Goal: Transaction & Acquisition: Purchase product/service

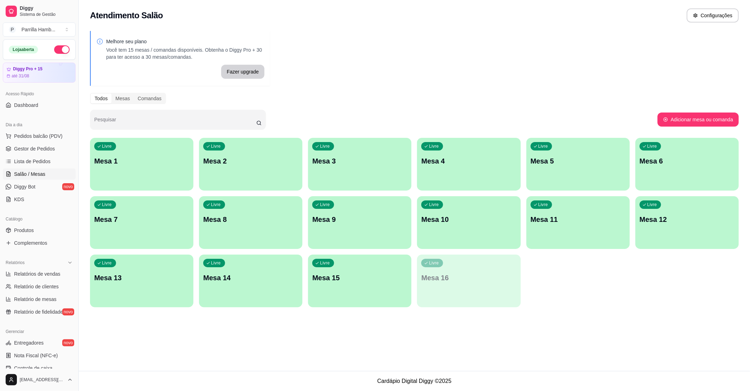
click at [383, 219] on p "Mesa 9" at bounding box center [359, 219] width 95 height 10
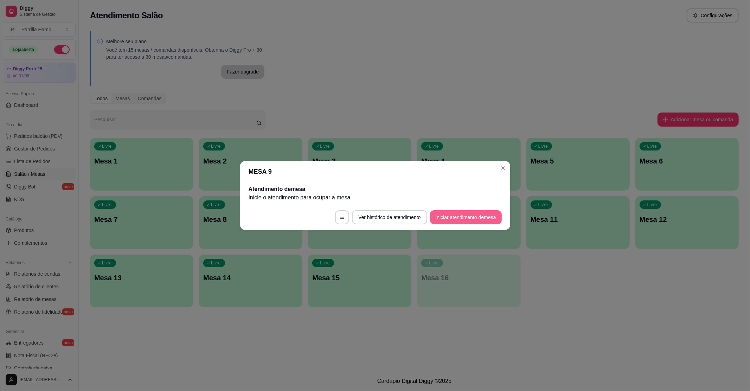
click at [461, 221] on button "Iniciar atendimento de mesa" at bounding box center [466, 217] width 72 height 14
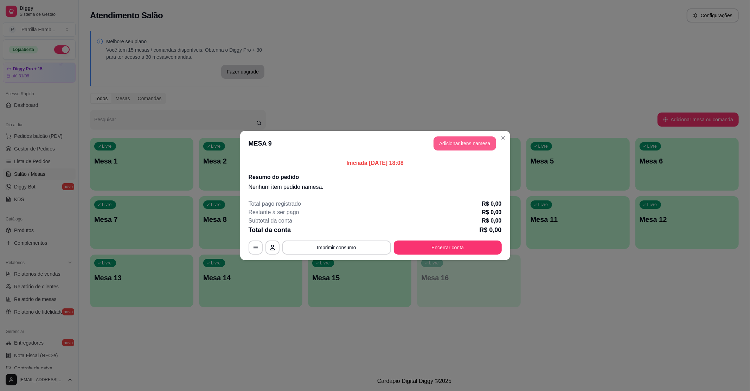
click at [460, 148] on button "Adicionar itens na mesa" at bounding box center [464, 143] width 63 height 14
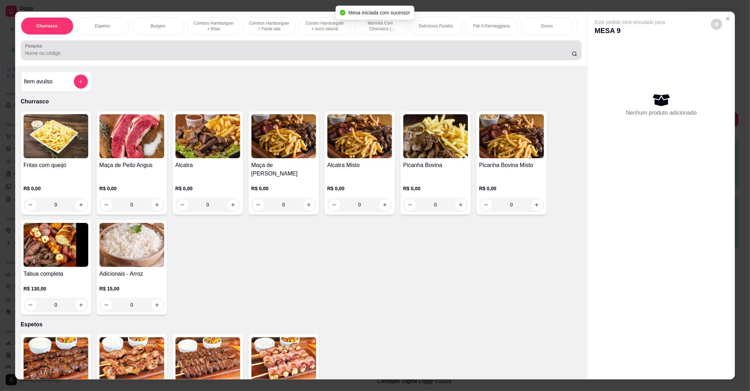
click at [116, 57] on input "Pesquisa" at bounding box center [298, 53] width 547 height 7
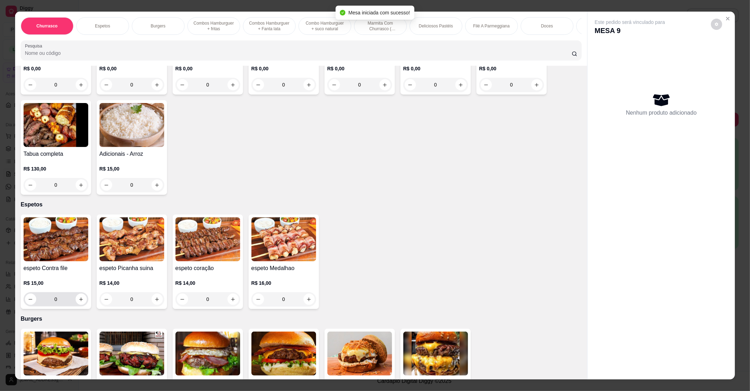
scroll to position [187, 0]
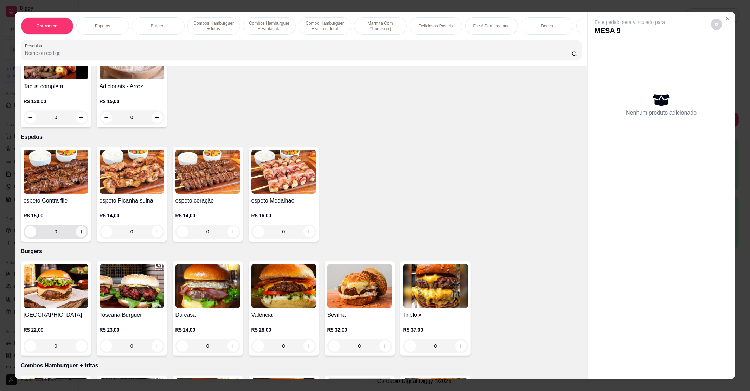
click at [76, 231] on button "increase-product-quantity" at bounding box center [81, 231] width 11 height 11
type input "1"
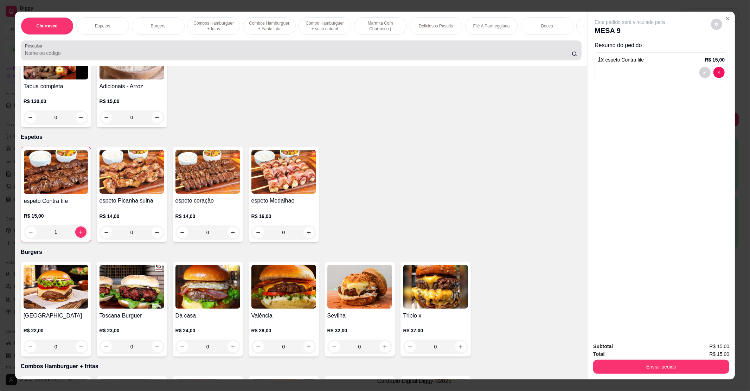
click at [50, 56] on div at bounding box center [301, 50] width 553 height 14
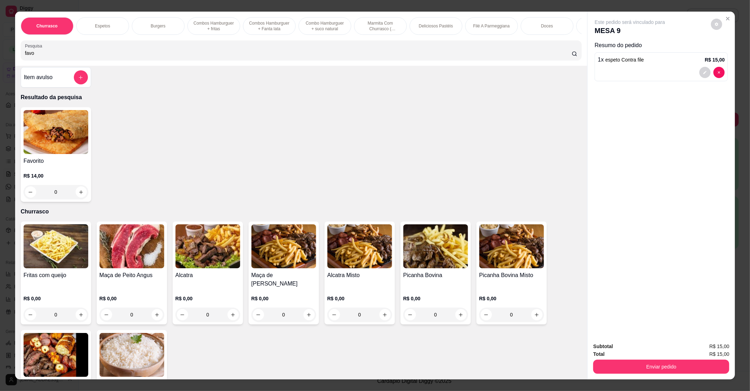
scroll to position [0, 0]
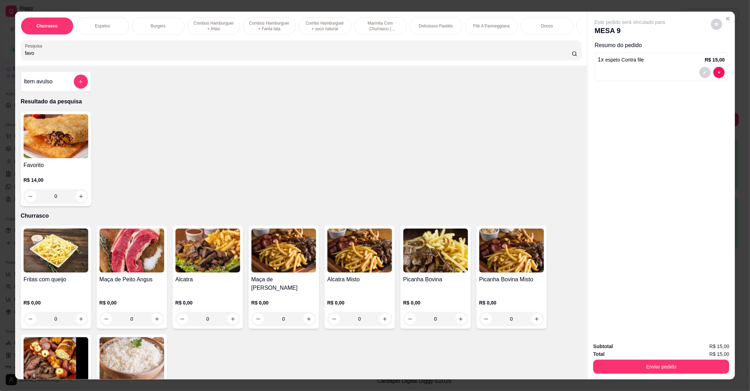
type input "favo"
click at [75, 202] on div "0" at bounding box center [56, 196] width 65 height 14
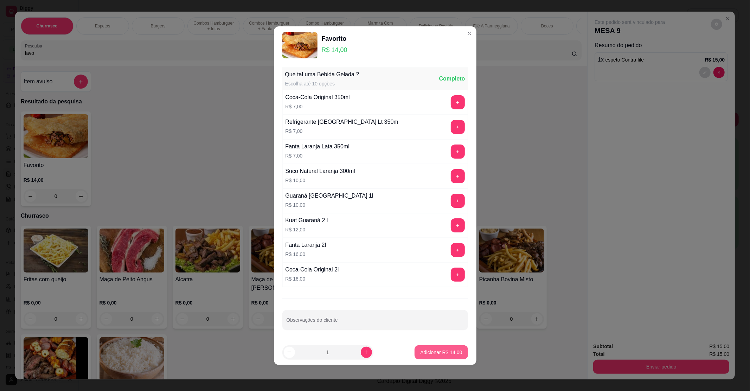
click at [425, 358] on button "Adicionar R$ 14,00" at bounding box center [440, 352] width 53 height 14
type input "1"
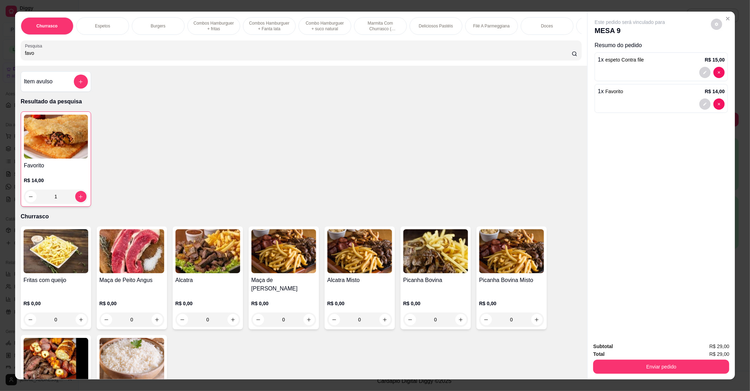
click at [57, 66] on div "Churrasco Espetos Burgers Combos Hamburguer + fritas Combos Hamburguer + Fanta …" at bounding box center [301, 39] width 572 height 54
drag, startPoint x: 57, startPoint y: 64, endPoint x: 0, endPoint y: 58, distance: 56.9
click at [0, 58] on div "Churrasco Espetos Burgers Combos Hamburguer + fritas Combos Hamburguer + Fanta …" at bounding box center [375, 195] width 750 height 391
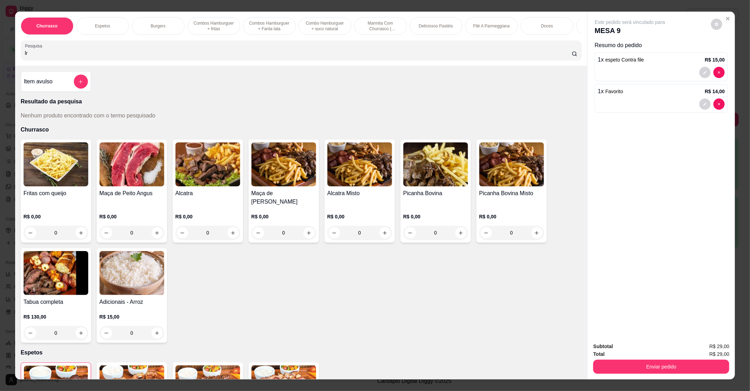
type input "l"
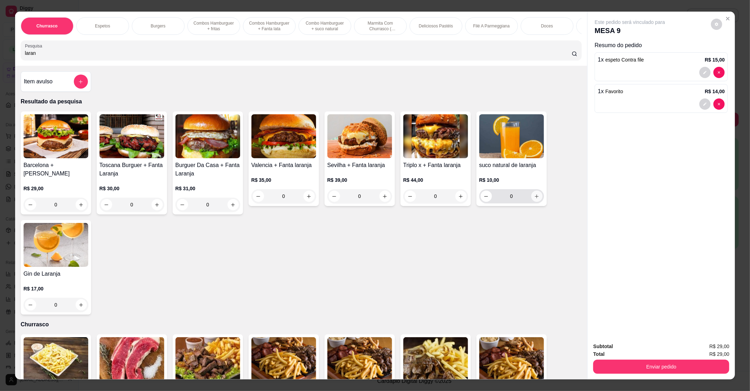
type input "laran"
click at [534, 199] on icon "increase-product-quantity" at bounding box center [536, 196] width 5 height 5
type input "1"
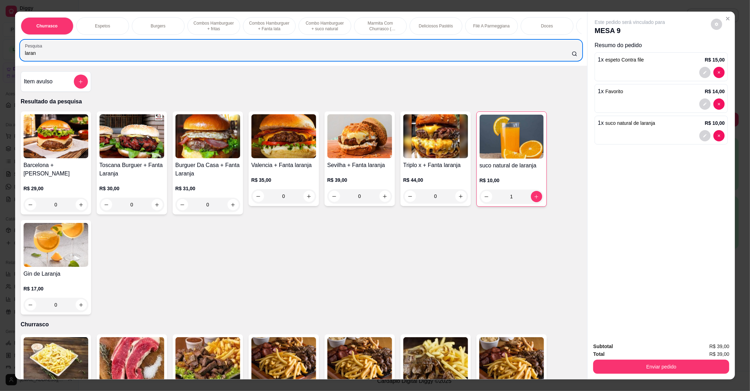
drag, startPoint x: 176, startPoint y: 64, endPoint x: 0, endPoint y: 59, distance: 175.8
click at [0, 59] on div "Churrasco Espetos Burgers Combos Hamburguer + fritas Combos Hamburguer + Fanta …" at bounding box center [375, 195] width 750 height 391
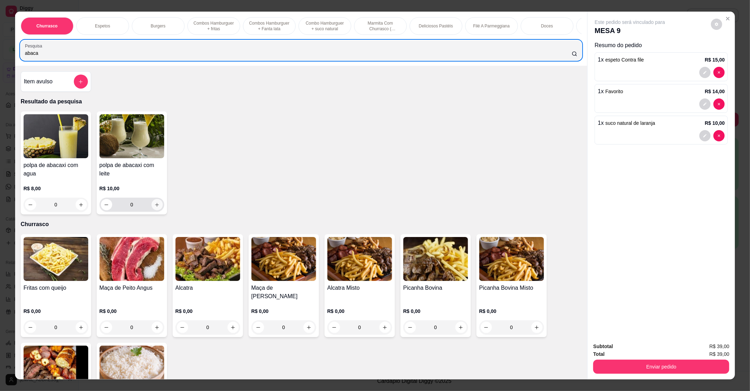
type input "abaca"
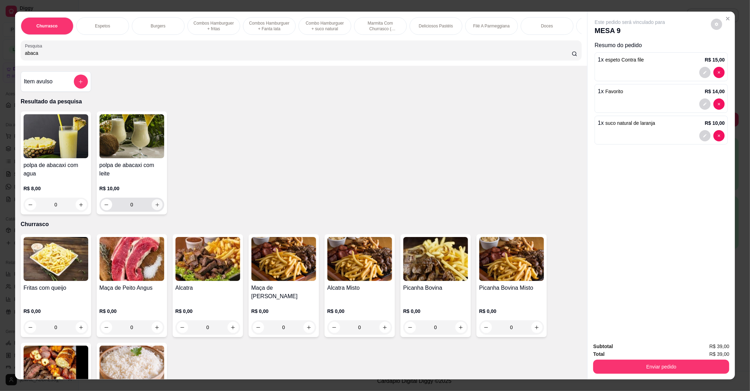
click at [158, 210] on button "increase-product-quantity" at bounding box center [156, 204] width 11 height 11
type input "1"
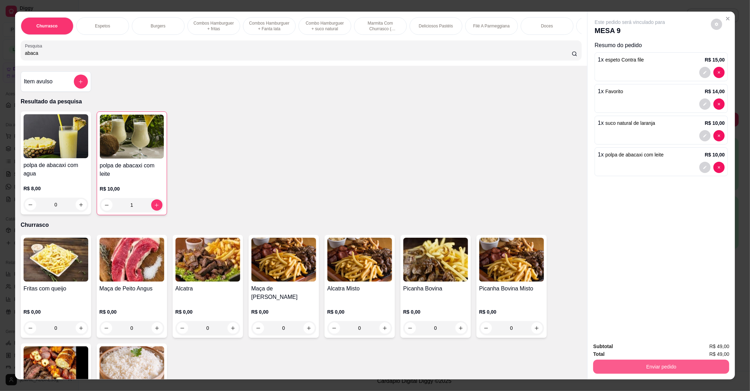
click at [602, 369] on button "Enviar pedido" at bounding box center [661, 367] width 136 height 14
click at [616, 355] on button "Não registrar e enviar pedido" at bounding box center [637, 349] width 73 height 13
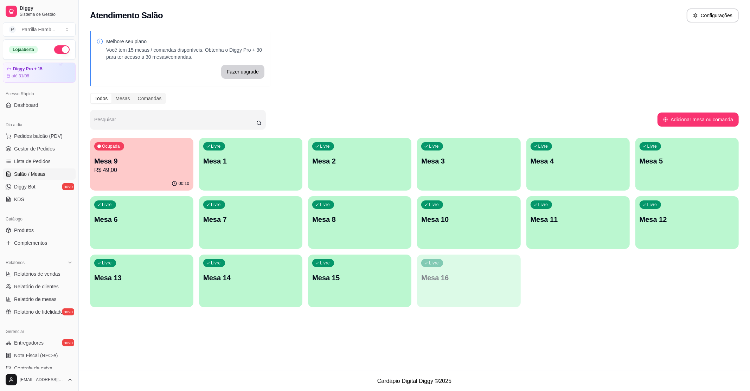
click at [266, 275] on p "Mesa 14" at bounding box center [250, 278] width 95 height 10
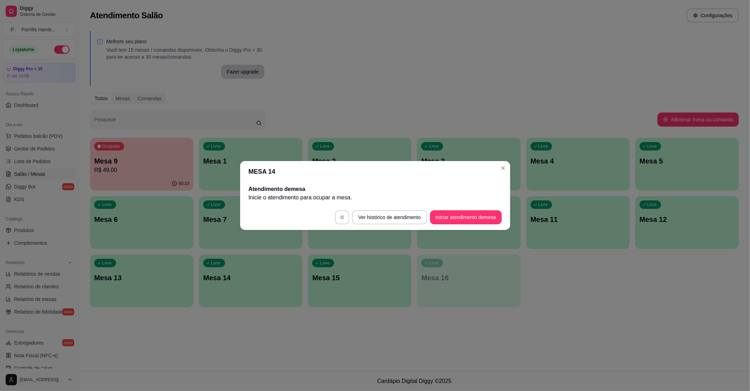
click at [469, 207] on footer "Ver histórico de atendimento Iniciar atendimento de mesa" at bounding box center [375, 217] width 270 height 25
click at [469, 213] on button "Iniciar atendimento de mesa" at bounding box center [466, 217] width 72 height 14
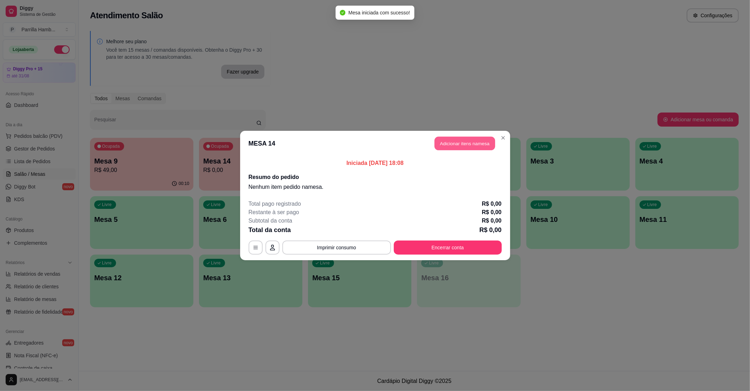
click at [470, 141] on button "Adicionar itens na mesa" at bounding box center [464, 144] width 60 height 14
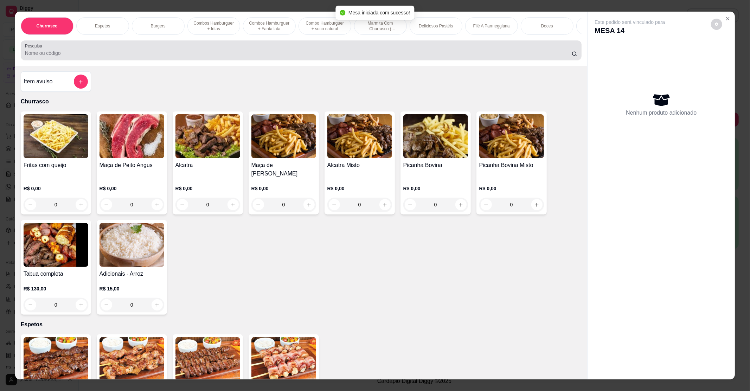
click at [67, 57] on input "Pesquisa" at bounding box center [298, 53] width 547 height 7
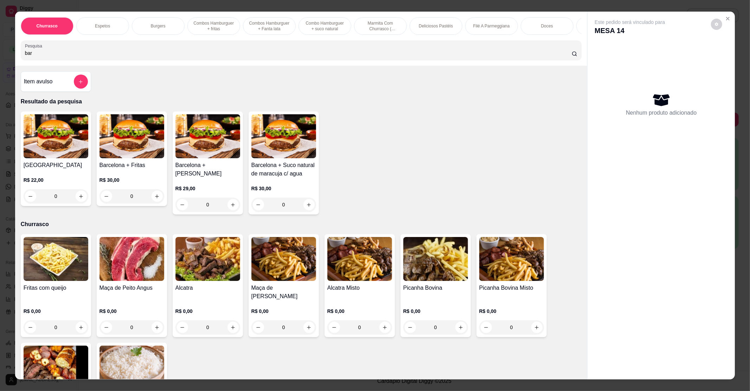
type input "bar"
click at [78, 203] on div "0" at bounding box center [56, 196] width 65 height 14
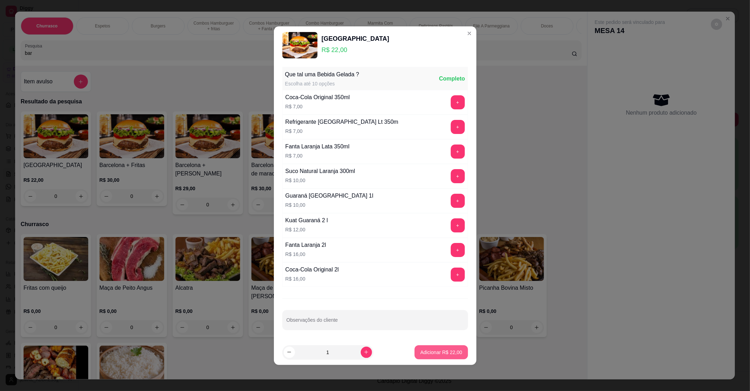
click at [449, 354] on p "Adicionar R$ 22,00" at bounding box center [441, 352] width 42 height 7
type input "1"
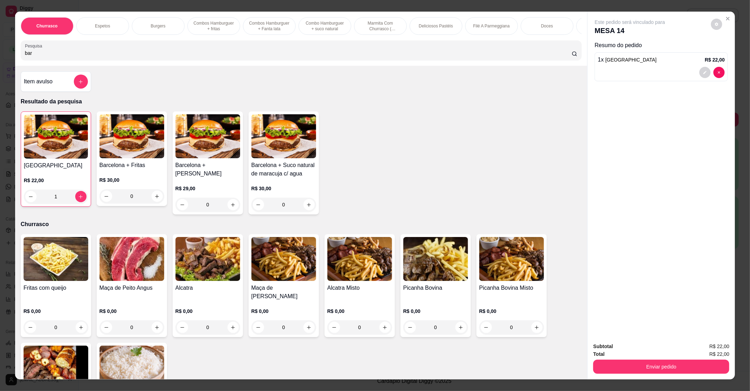
drag, startPoint x: 70, startPoint y: 53, endPoint x: 0, endPoint y: 65, distance: 71.4
click at [0, 65] on div "Churrasco Espetos Burgers Combos Hamburguer + fritas Combos Hamburguer + Fanta …" at bounding box center [375, 195] width 750 height 391
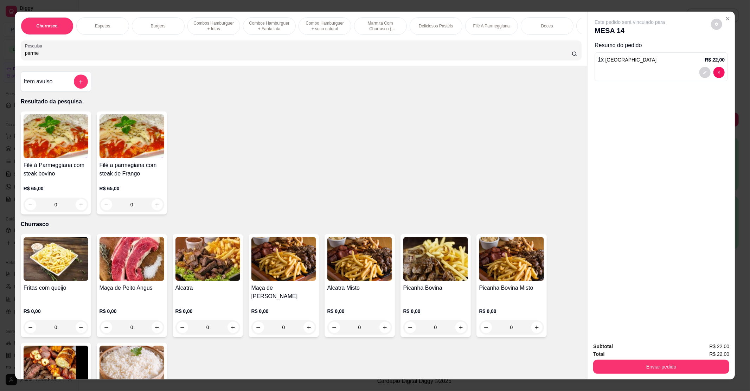
type input "parme"
click at [74, 212] on div "0" at bounding box center [56, 205] width 65 height 14
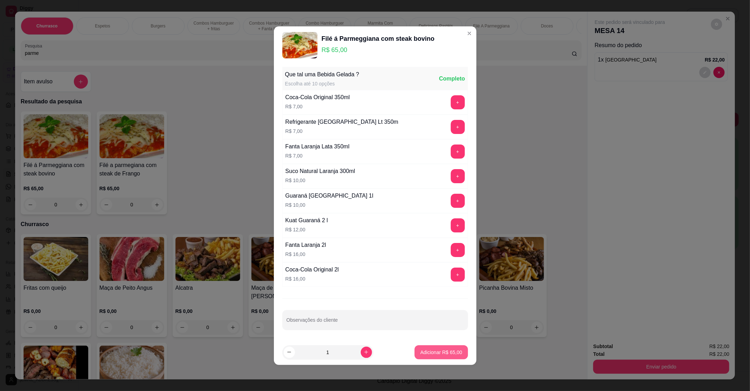
click at [433, 354] on p "Adicionar R$ 65,00" at bounding box center [441, 352] width 42 height 7
type input "1"
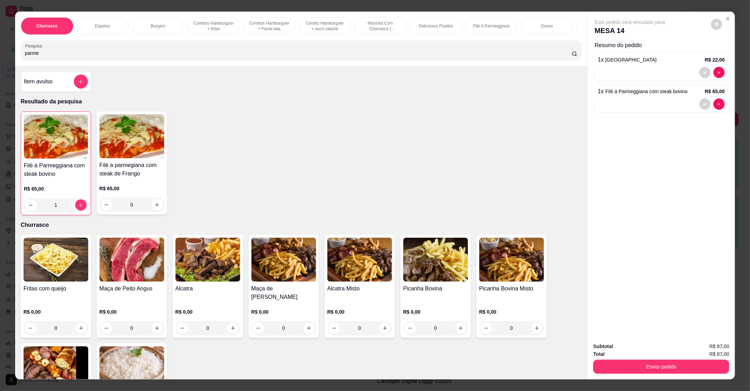
drag, startPoint x: 56, startPoint y: 59, endPoint x: 0, endPoint y: 59, distance: 55.5
click at [0, 59] on div "Churrasco Espetos Burgers Combos Hamburguer + fritas Combos Hamburguer + Fanta …" at bounding box center [375, 195] width 750 height 391
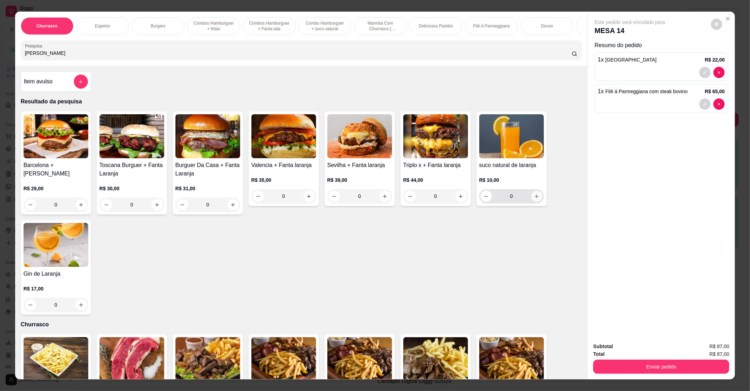
type input "lara"
click at [531, 202] on button "increase-product-quantity" at bounding box center [536, 196] width 11 height 11
type input "1"
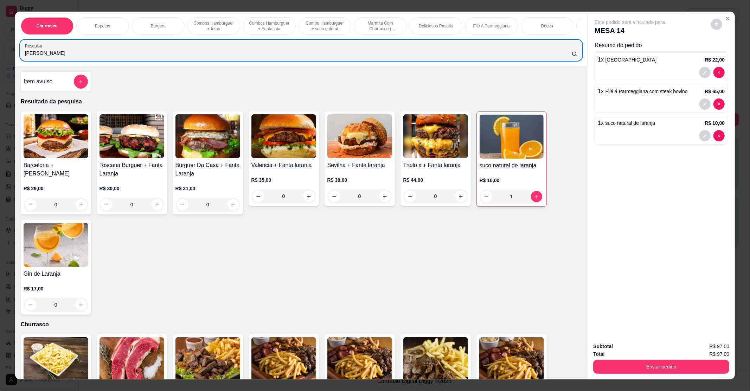
drag, startPoint x: 99, startPoint y: 56, endPoint x: 0, endPoint y: 56, distance: 98.8
click at [0, 56] on div "Churrasco Espetos Burgers Combos Hamburguer + fritas Combos Hamburguer + Fanta …" at bounding box center [375, 195] width 750 height 391
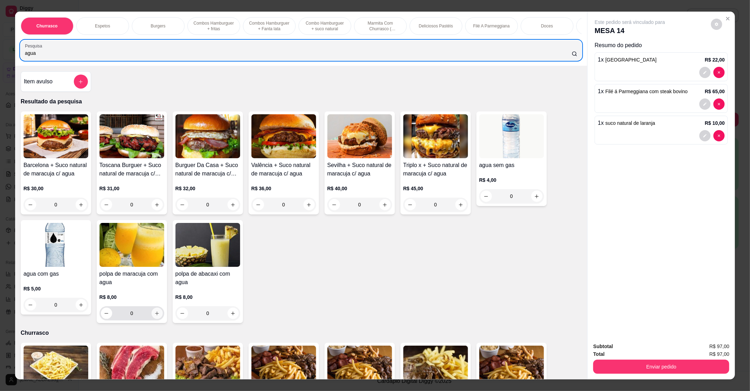
type input "agua"
click at [154, 316] on icon "increase-product-quantity" at bounding box center [156, 313] width 5 height 5
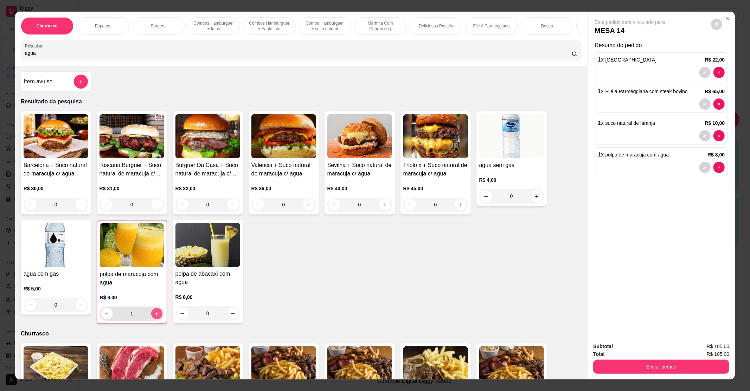
type input "1"
click at [638, 365] on button "Enviar pedido" at bounding box center [661, 367] width 132 height 14
click at [636, 350] on button "Não registrar e enviar pedido" at bounding box center [637, 349] width 71 height 13
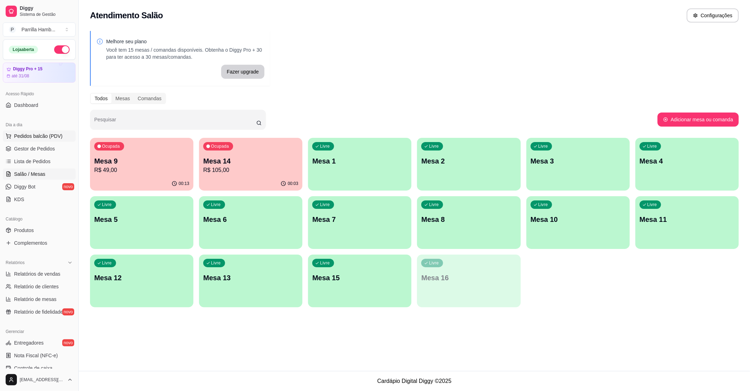
click at [8, 134] on icon at bounding box center [9, 136] width 6 height 6
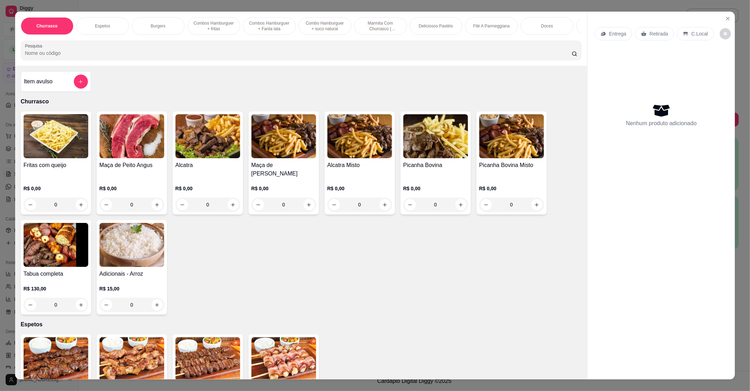
click at [609, 34] on p "Entrega" at bounding box center [617, 33] width 17 height 7
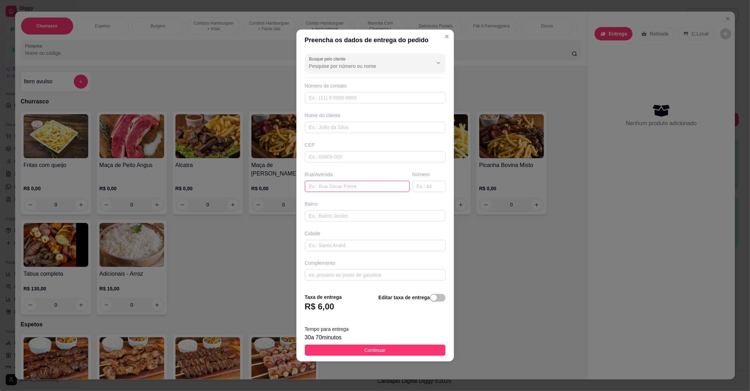
click at [317, 189] on input "text" at bounding box center [357, 186] width 105 height 11
paste input "Rua Jamaica 167"
type input "Rua Jamaica 167"
click at [369, 345] on button "Continuar" at bounding box center [375, 349] width 141 height 11
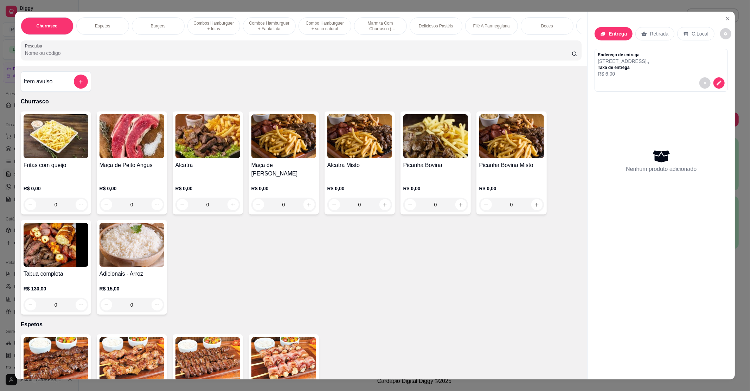
click at [262, 57] on input "Pesquisa" at bounding box center [298, 53] width 547 height 7
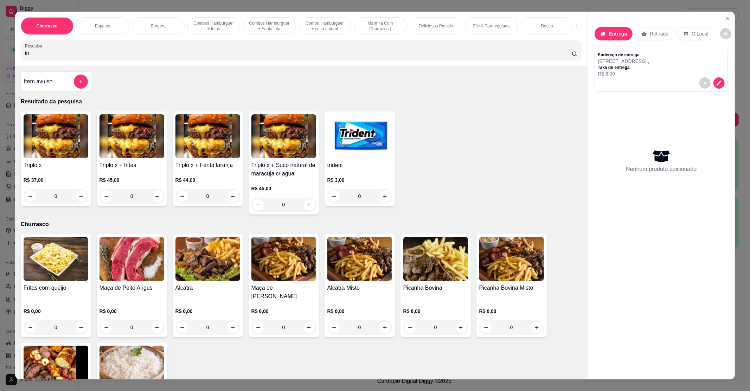
type input "tri"
click at [76, 203] on div "0" at bounding box center [56, 196] width 65 height 14
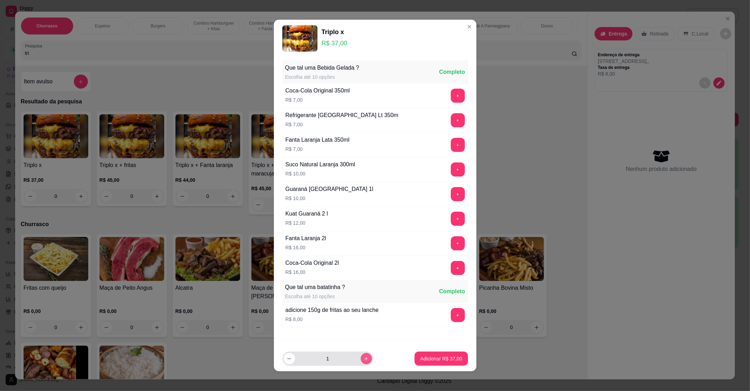
click at [363, 360] on icon "increase-product-quantity" at bounding box center [365, 358] width 5 height 5
type input "2"
click at [441, 355] on p "Adicionar R$ 74,00" at bounding box center [441, 358] width 42 height 7
type input "2"
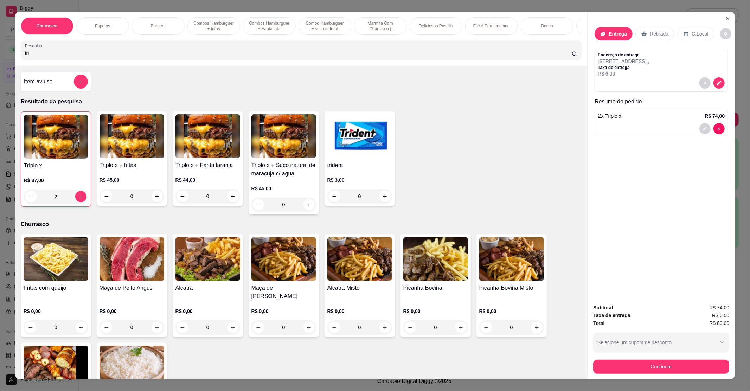
drag, startPoint x: 43, startPoint y: 58, endPoint x: 1, endPoint y: 60, distance: 41.2
click at [0, 56] on div "Churrasco Espetos Burgers Combos Hamburguer + fritas Combos Hamburguer + Fanta …" at bounding box center [375, 195] width 750 height 391
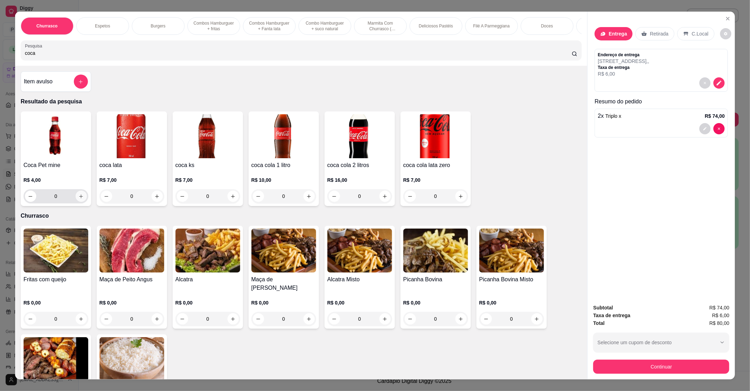
type input "coca"
click at [76, 202] on button "increase-product-quantity" at bounding box center [81, 196] width 11 height 11
type input "1"
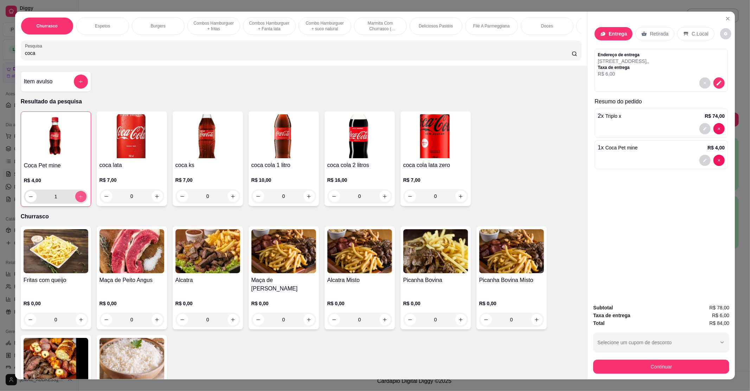
click at [75, 202] on button "increase-product-quantity" at bounding box center [80, 196] width 11 height 11
type input "2"
click at [628, 363] on button "Continuar" at bounding box center [661, 367] width 136 height 14
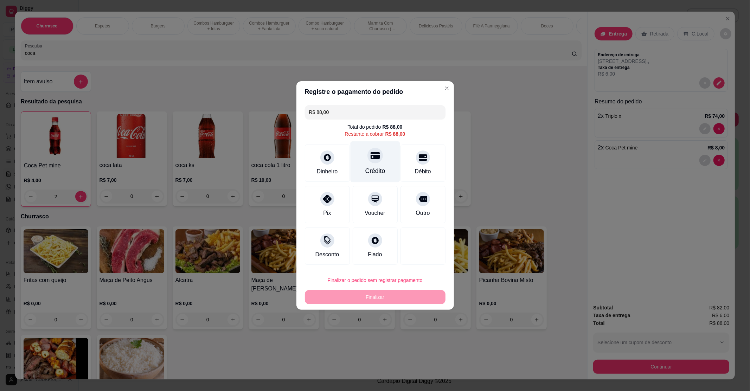
click at [379, 161] on div "Crédito" at bounding box center [375, 161] width 50 height 41
type input "R$ 0,00"
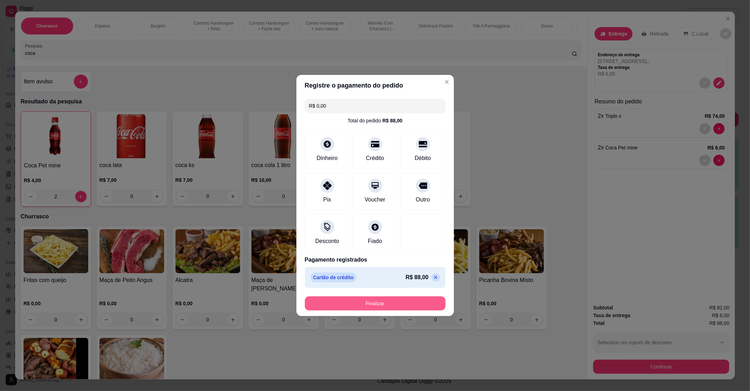
click at [376, 304] on button "Finalizar" at bounding box center [375, 303] width 141 height 14
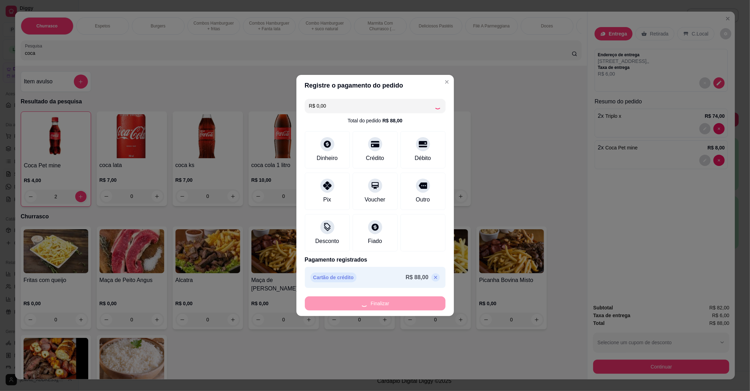
type input "0"
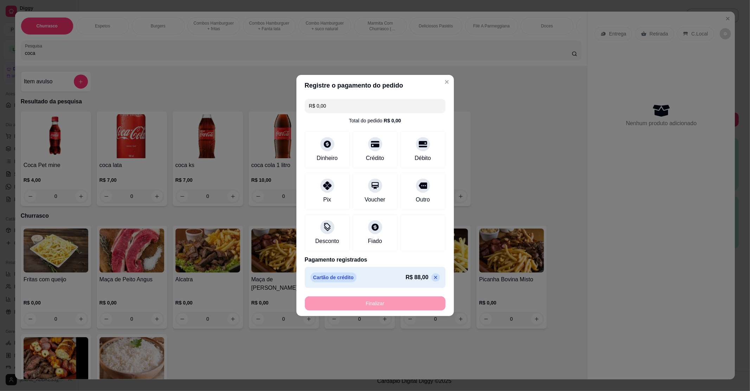
type input "-R$ 88,00"
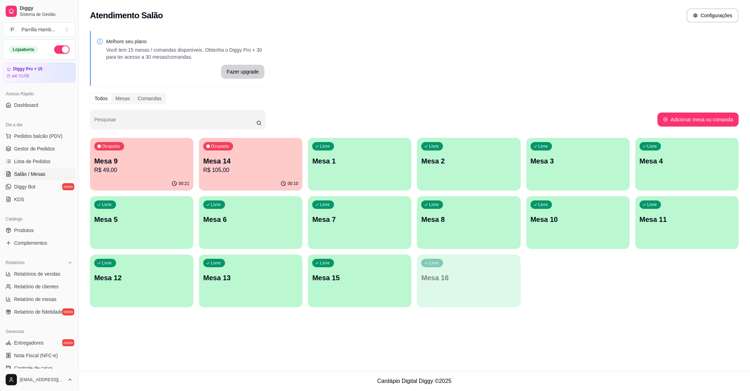
click at [103, 147] on p "Ocupada" at bounding box center [111, 146] width 18 height 6
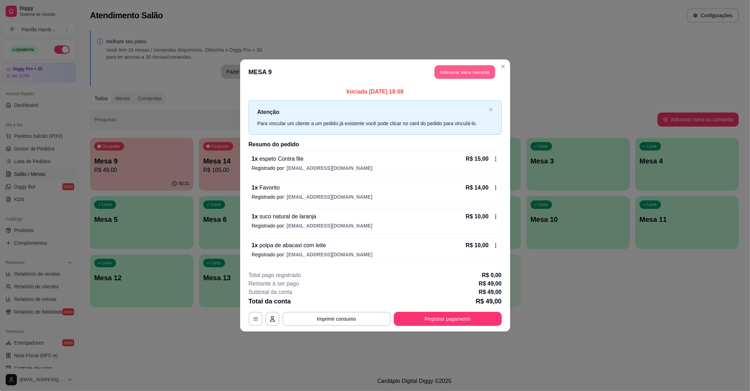
click at [449, 75] on button "Adicionar itens na mesa" at bounding box center [464, 72] width 60 height 14
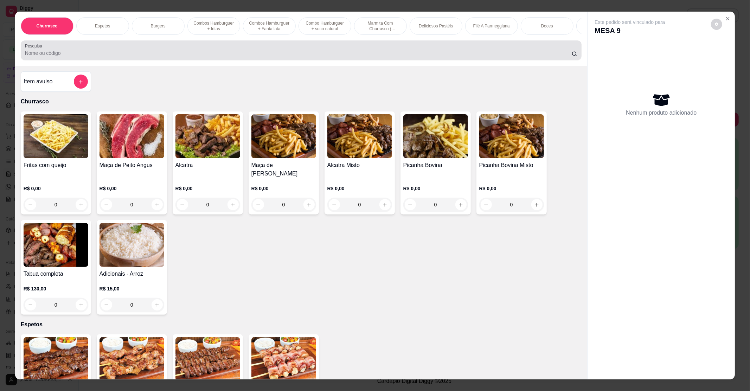
click at [67, 57] on input "Pesquisa" at bounding box center [298, 53] width 547 height 7
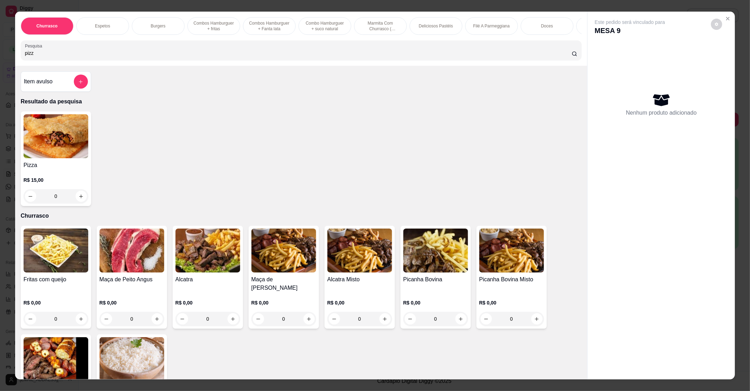
type input "pizz"
click at [77, 203] on div "0" at bounding box center [56, 196] width 65 height 14
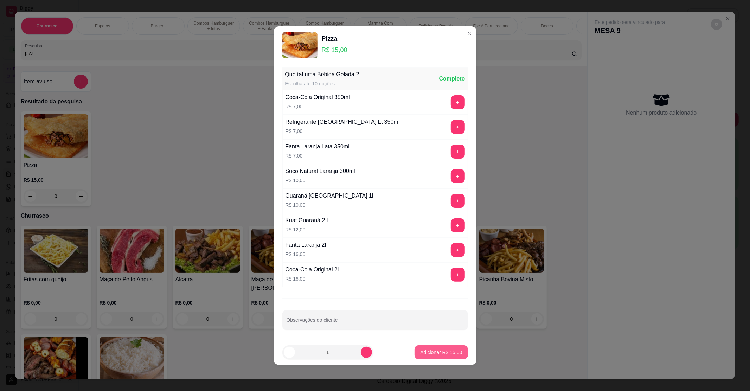
click at [438, 357] on button "Adicionar R$ 15,00" at bounding box center [440, 352] width 53 height 14
type input "1"
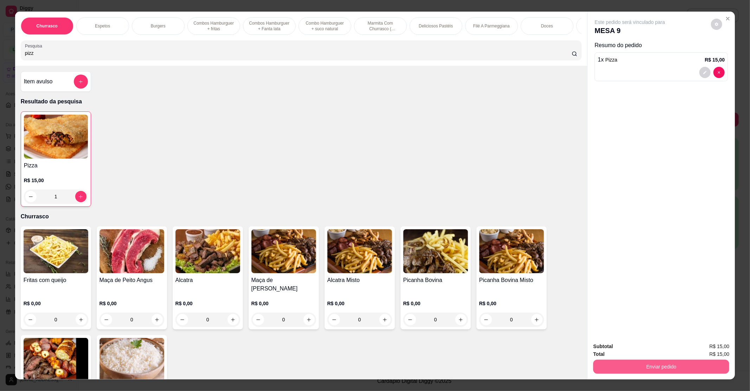
click at [643, 363] on button "Enviar pedido" at bounding box center [661, 367] width 136 height 14
click at [643, 345] on button "Não registrar e enviar pedido" at bounding box center [637, 349] width 71 height 13
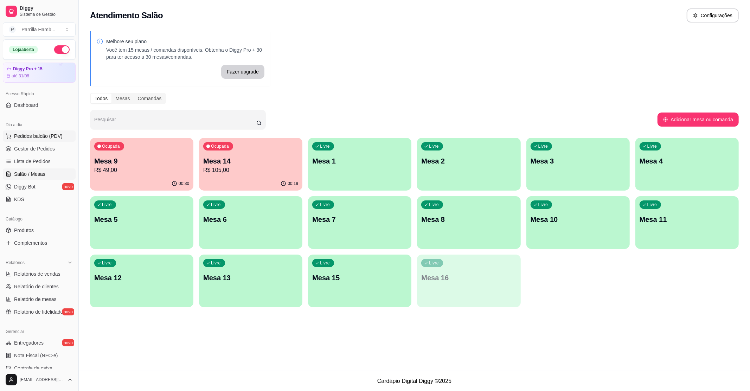
click at [37, 133] on span "Pedidos balcão (PDV)" at bounding box center [38, 136] width 49 height 7
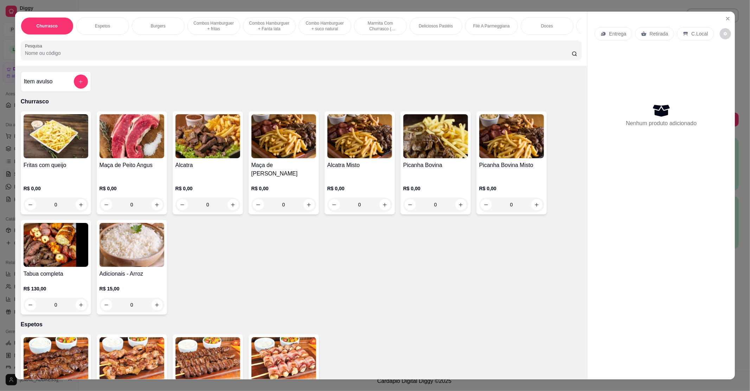
click at [601, 31] on icon at bounding box center [603, 34] width 6 height 6
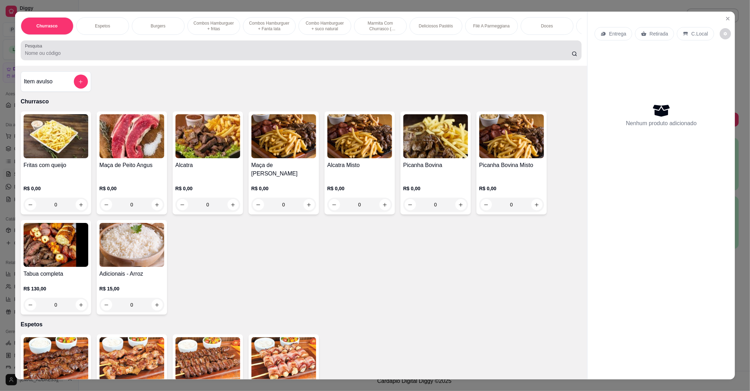
click at [147, 56] on div at bounding box center [301, 50] width 553 height 14
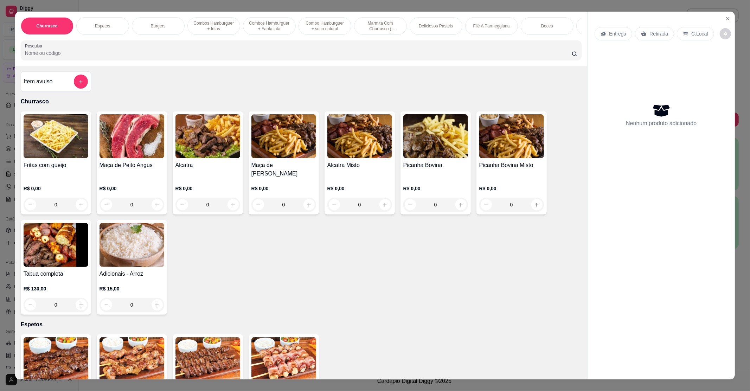
click at [643, 30] on div "Retirada" at bounding box center [654, 33] width 39 height 13
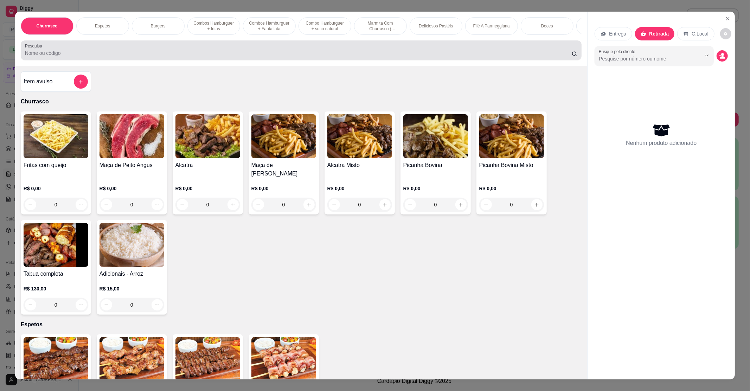
click at [435, 55] on div at bounding box center [301, 50] width 553 height 14
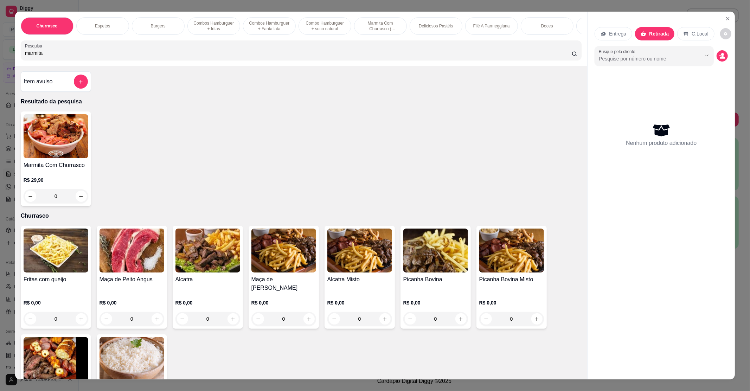
type input "marmita"
click at [79, 199] on div "0" at bounding box center [56, 196] width 65 height 14
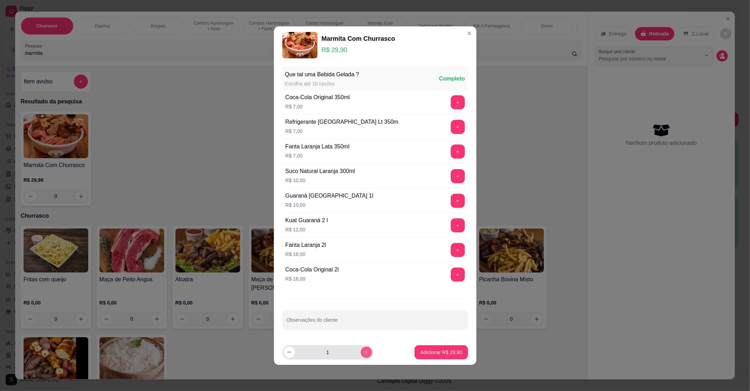
click at [362, 350] on button "increase-product-quantity" at bounding box center [366, 352] width 11 height 11
type input "2"
click at [420, 350] on p "Adicionar R$ 59,80" at bounding box center [441, 352] width 42 height 7
type input "2"
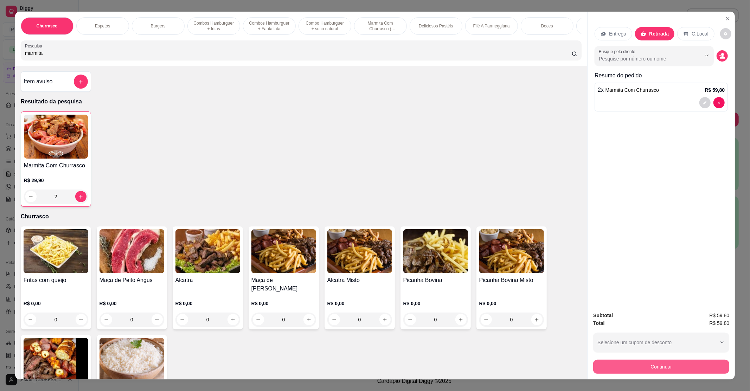
click at [612, 363] on button "Continuar" at bounding box center [661, 367] width 136 height 14
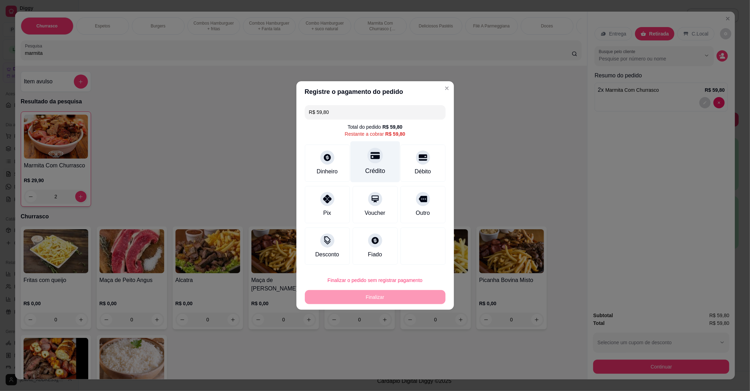
click at [380, 158] on div "Crédito" at bounding box center [375, 161] width 50 height 41
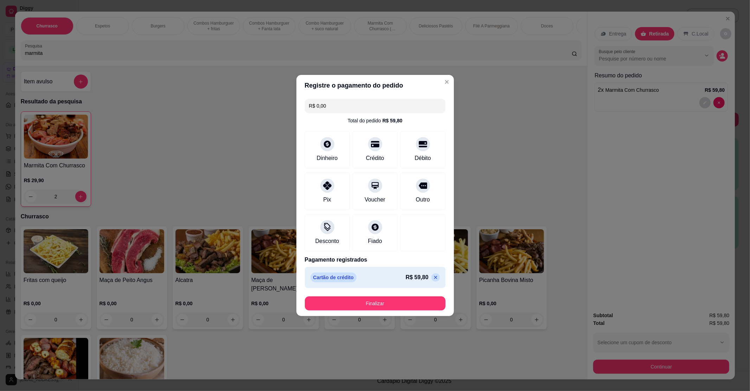
click at [433, 280] on icon at bounding box center [436, 278] width 6 height 6
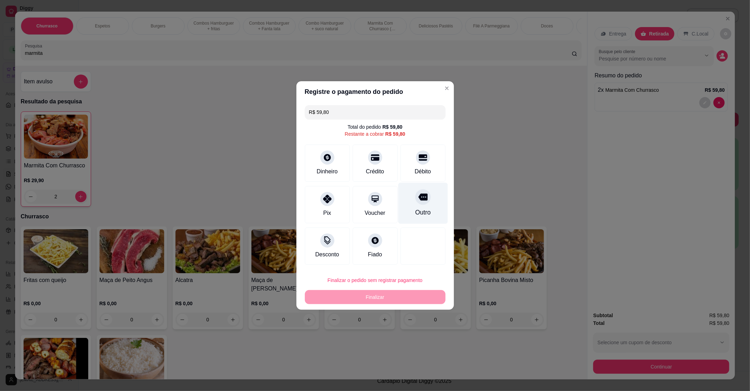
click at [426, 211] on div "Outro" at bounding box center [423, 203] width 50 height 41
type input "R$ 0,00"
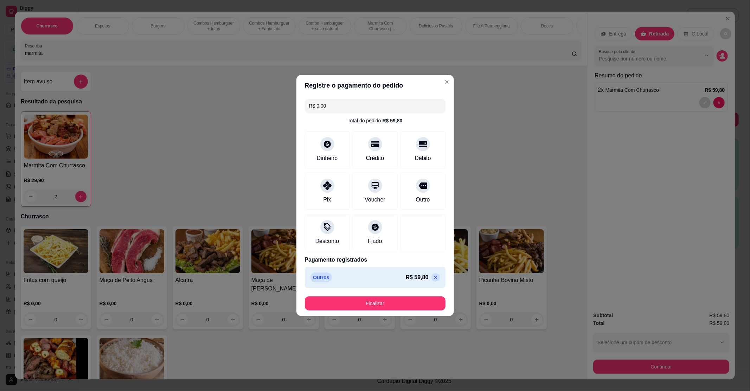
click at [394, 299] on button "Finalizar" at bounding box center [375, 303] width 141 height 14
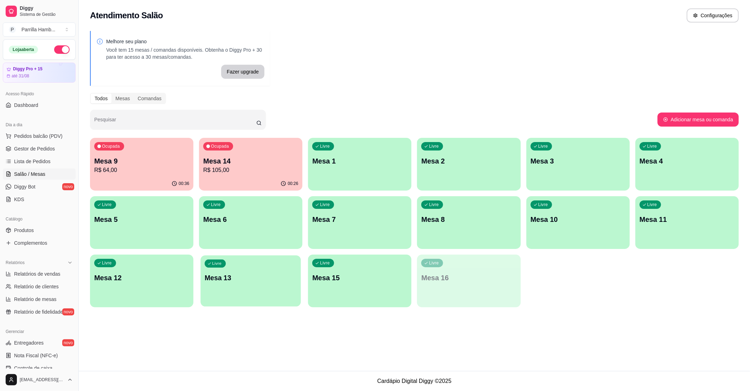
click at [225, 283] on div "Livre Mesa 13" at bounding box center [251, 276] width 100 height 43
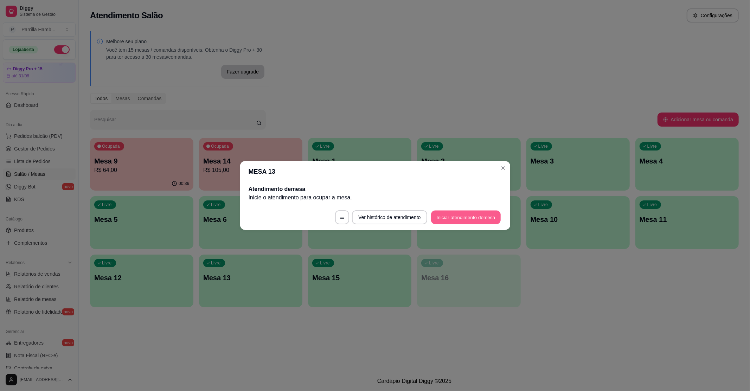
click at [453, 216] on button "Iniciar atendimento de mesa" at bounding box center [466, 218] width 70 height 14
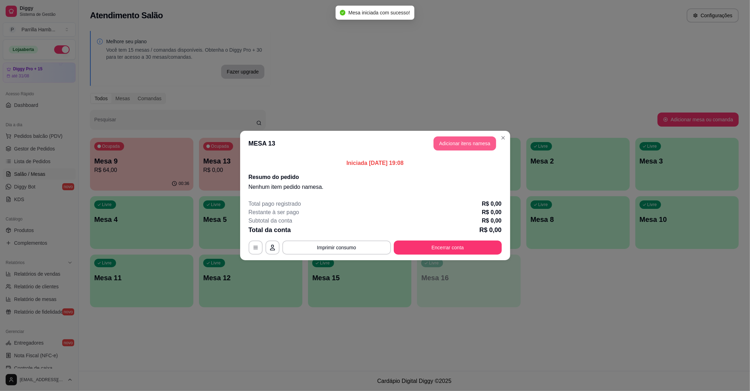
click at [452, 143] on button "Adicionar itens na mesa" at bounding box center [464, 143] width 63 height 14
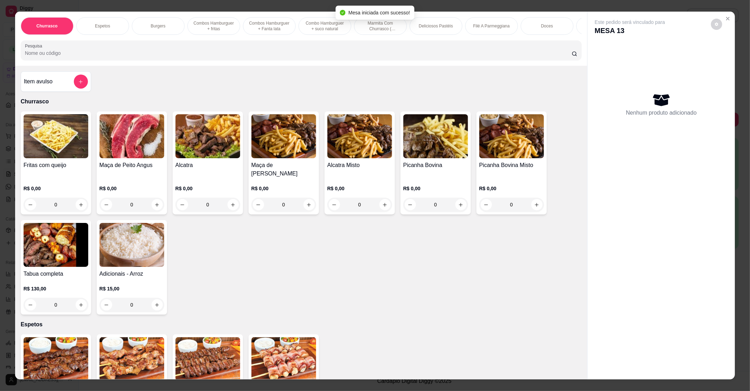
drag, startPoint x: 267, startPoint y: 69, endPoint x: 286, endPoint y: 55, distance: 23.3
click at [269, 66] on div "Churrasco Espetos Burgers Combos Hamburguer + fritas Combos Hamburguer + Fanta …" at bounding box center [301, 39] width 572 height 54
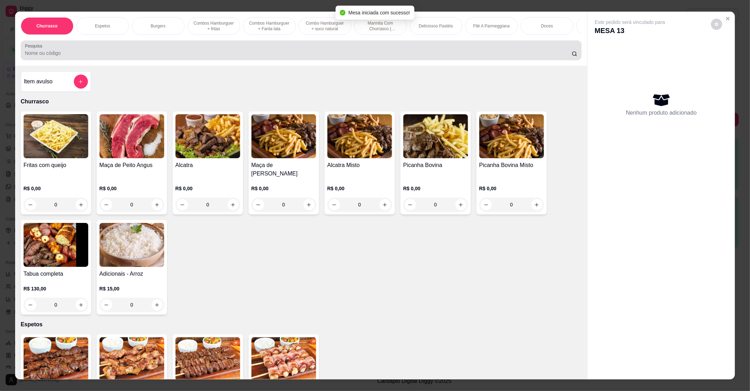
click at [286, 55] on div at bounding box center [301, 50] width 553 height 14
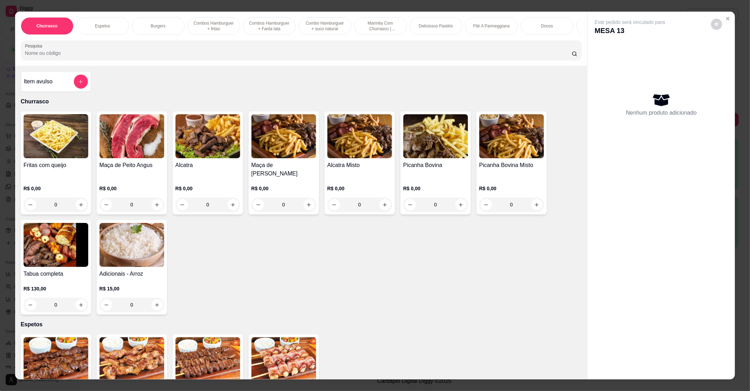
scroll to position [93, 0]
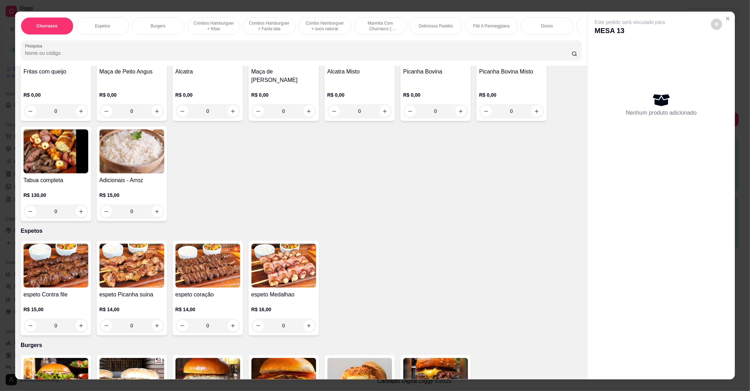
click at [220, 286] on img at bounding box center [207, 266] width 65 height 44
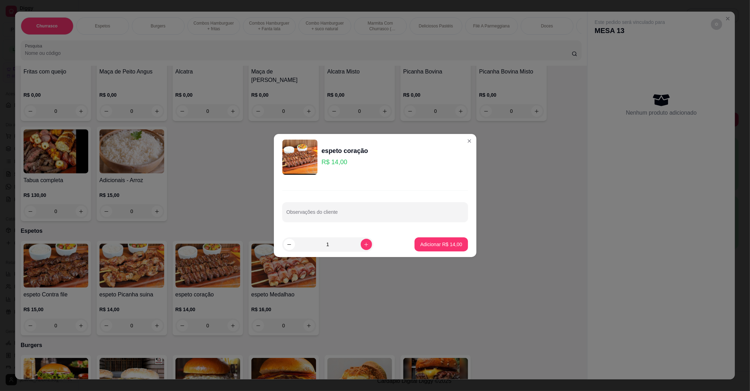
click at [422, 235] on footer "1 Adicionar R$ 14,00" at bounding box center [375, 244] width 202 height 25
click at [425, 244] on p "Adicionar R$ 14,00" at bounding box center [441, 244] width 42 height 7
type input "1"
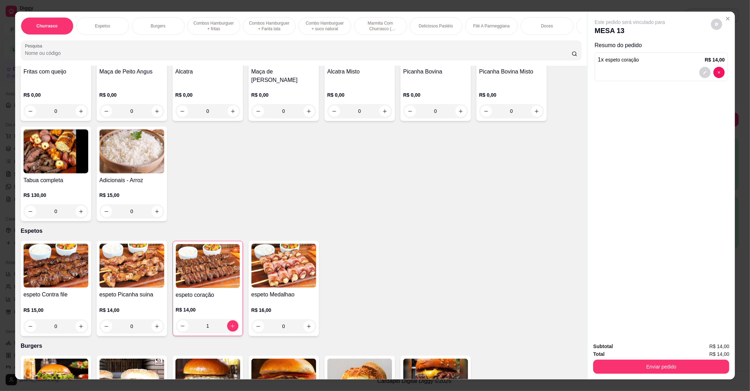
click at [61, 287] on div "espeto Contra file R$ 15,00 0" at bounding box center [56, 288] width 70 height 95
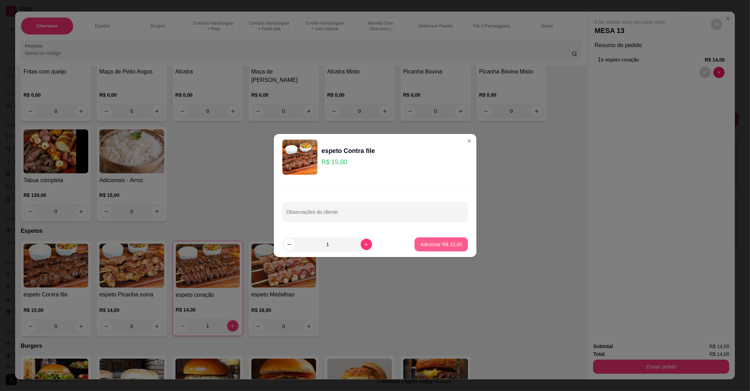
click at [428, 237] on footer "1 Adicionar R$ 15,00" at bounding box center [375, 244] width 202 height 25
click at [427, 241] on p "Adicionar R$ 15,00" at bounding box center [441, 244] width 42 height 7
type input "1"
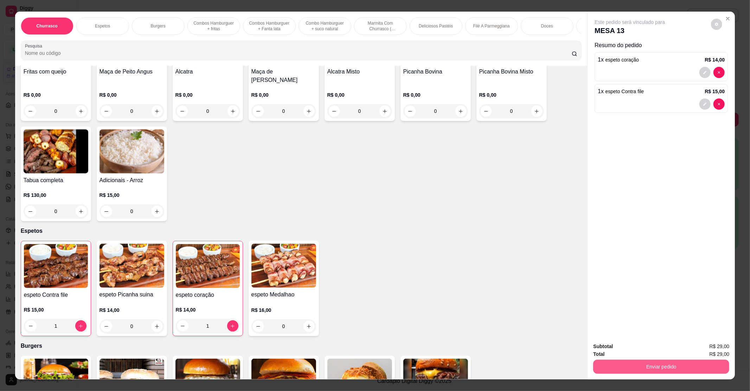
click at [648, 362] on button "Enviar pedido" at bounding box center [661, 367] width 136 height 14
click at [649, 350] on button "Não registrar e enviar pedido" at bounding box center [637, 349] width 73 height 13
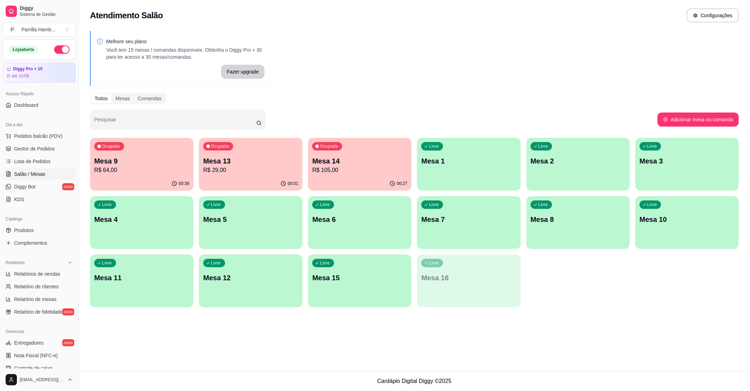
click at [259, 171] on p "R$ 29,00" at bounding box center [250, 170] width 95 height 8
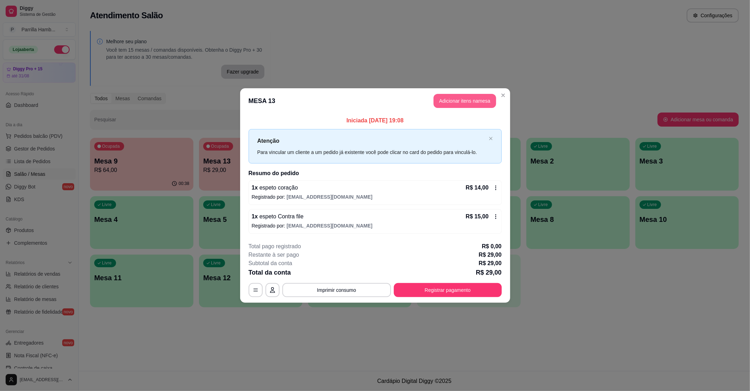
click at [456, 100] on button "Adicionar itens na mesa" at bounding box center [464, 101] width 63 height 14
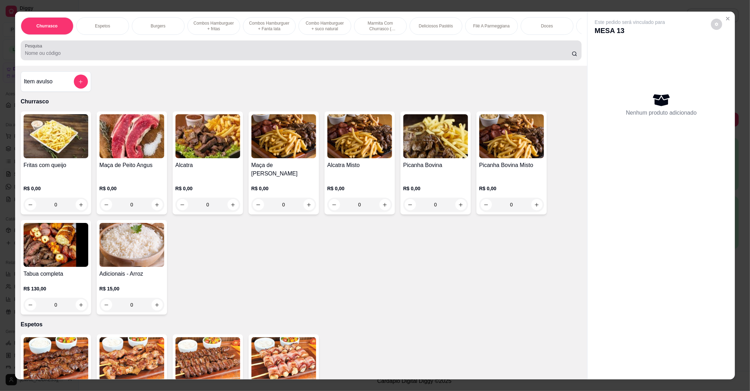
click at [320, 57] on input "Pesquisa" at bounding box center [298, 53] width 547 height 7
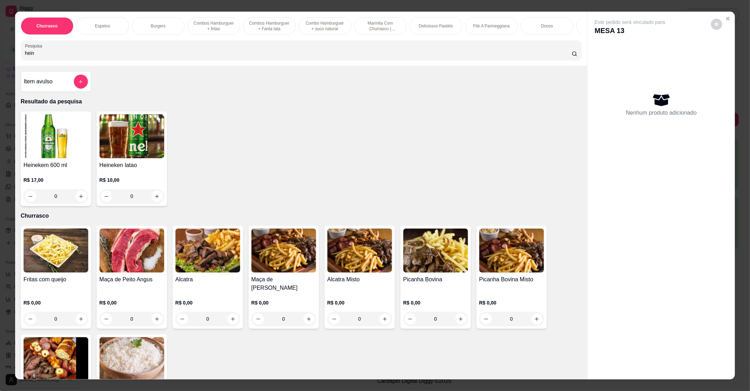
type input "hein"
click at [71, 157] on img at bounding box center [56, 136] width 65 height 44
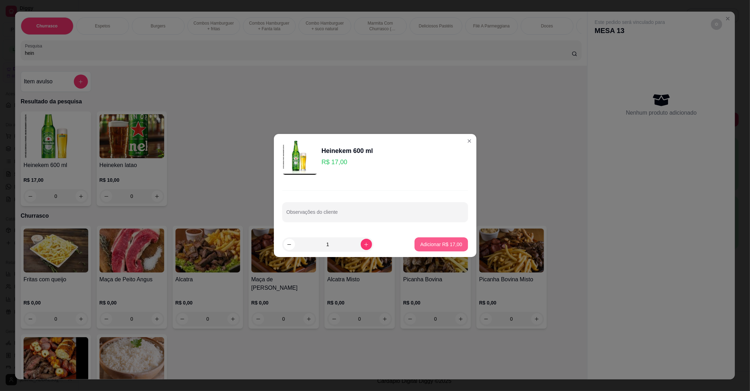
click at [446, 244] on p "Adicionar R$ 17,00" at bounding box center [441, 244] width 42 height 7
type input "1"
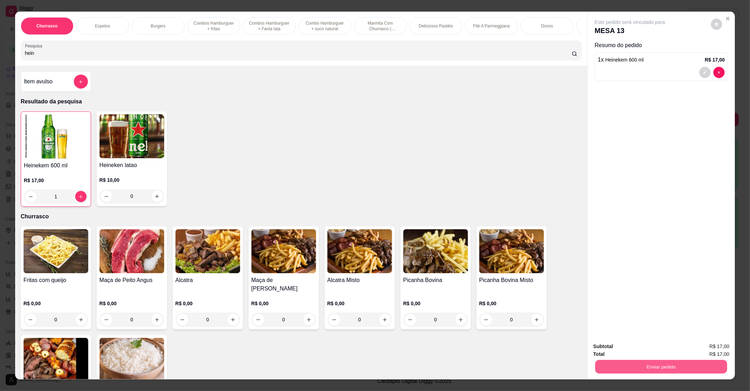
click at [652, 365] on button "Enviar pedido" at bounding box center [661, 367] width 132 height 14
click at [626, 355] on button "Não registrar e enviar pedido" at bounding box center [637, 349] width 73 height 13
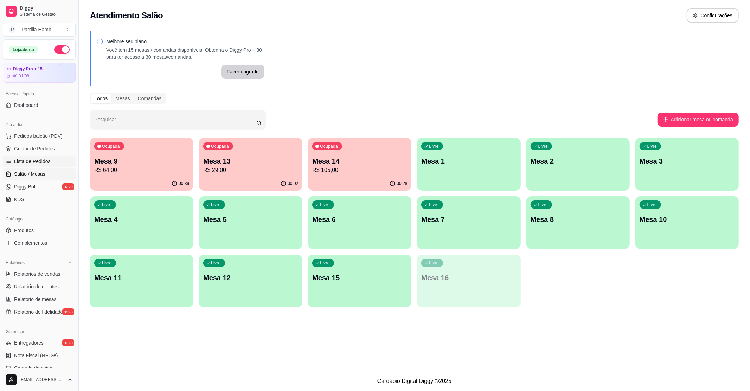
click at [30, 160] on span "Lista de Pedidos" at bounding box center [32, 161] width 37 height 7
click at [179, 155] on div "Ocupada Mesa 9 R$ 64,00" at bounding box center [141, 157] width 103 height 39
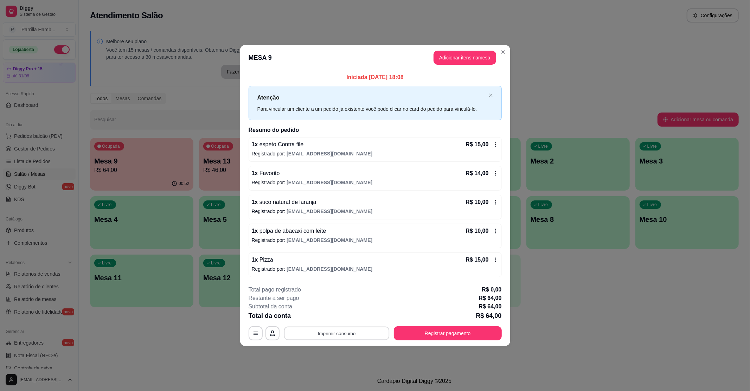
click at [335, 337] on button "Imprimir consumo" at bounding box center [336, 333] width 105 height 14
click at [334, 321] on button "IMPRESSORA" at bounding box center [338, 318] width 41 height 9
click at [455, 329] on button "Registrar pagamento" at bounding box center [448, 333] width 108 height 14
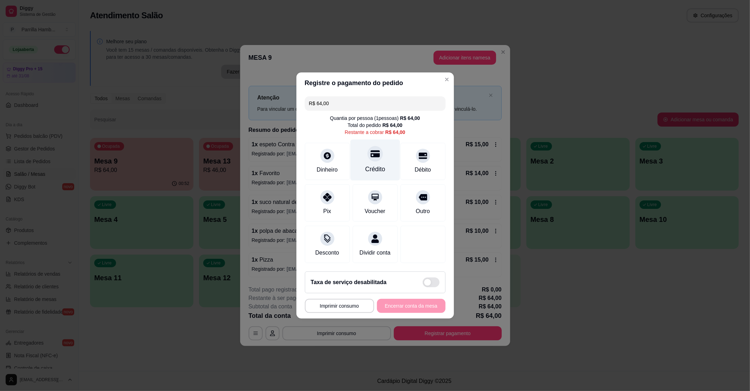
click at [362, 140] on div "Crédito" at bounding box center [375, 160] width 50 height 41
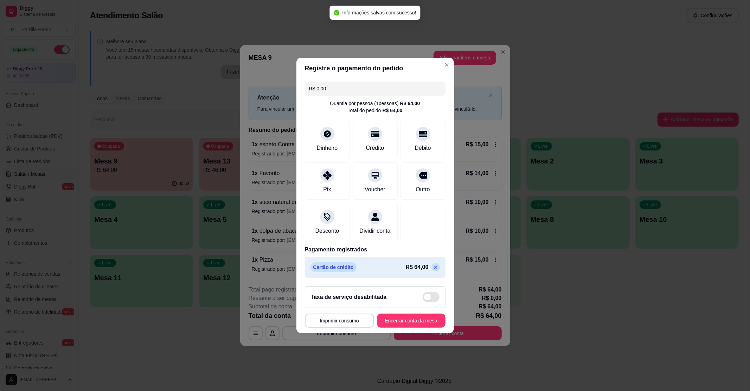
type input "R$ 0,00"
click at [401, 325] on button "Encerrar conta da mesa" at bounding box center [411, 321] width 69 height 14
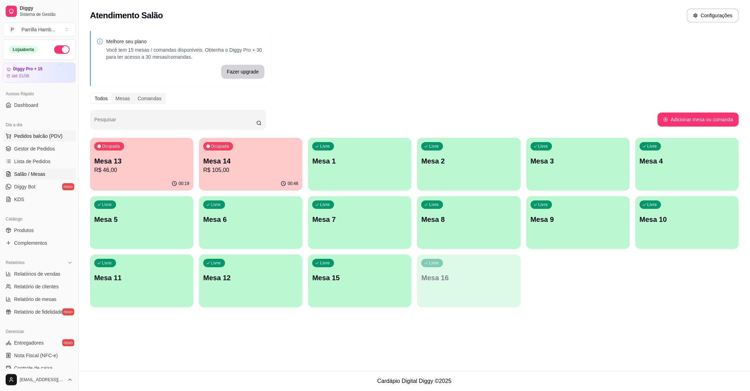
click at [24, 131] on button "Pedidos balcão (PDV)" at bounding box center [39, 135] width 73 height 11
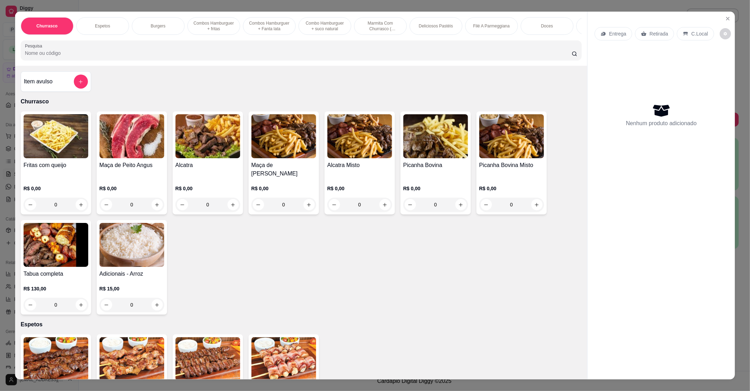
click at [609, 34] on p "Entrega" at bounding box center [617, 33] width 17 height 7
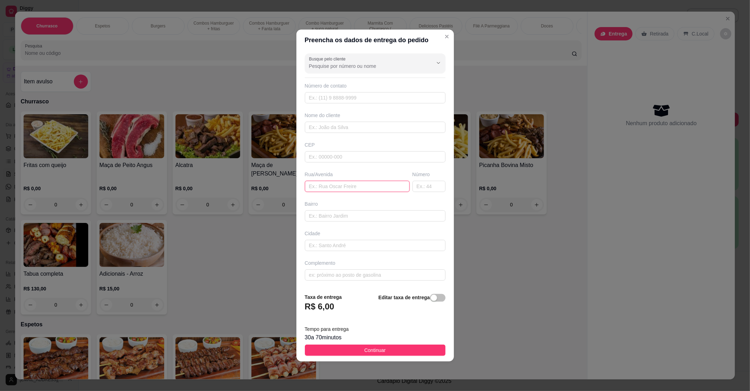
click at [355, 181] on input "text" at bounding box center [357, 186] width 105 height 11
paste input "[STREET_ADDRESS][PERSON_NAME]"
type input "[STREET_ADDRESS][PERSON_NAME]"
click at [387, 349] on button "Continuar" at bounding box center [375, 349] width 141 height 11
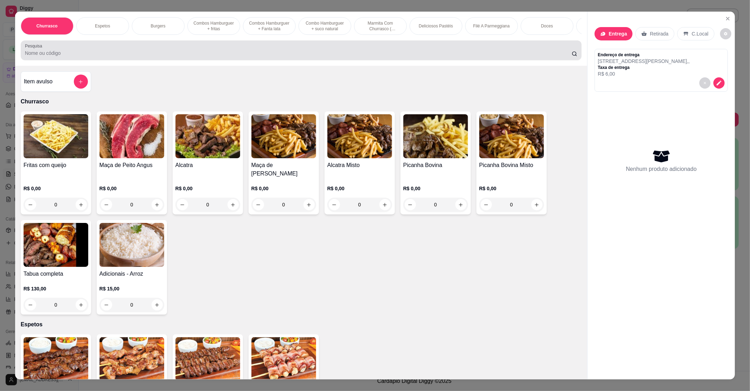
click at [234, 57] on input "Pesquisa" at bounding box center [298, 53] width 547 height 7
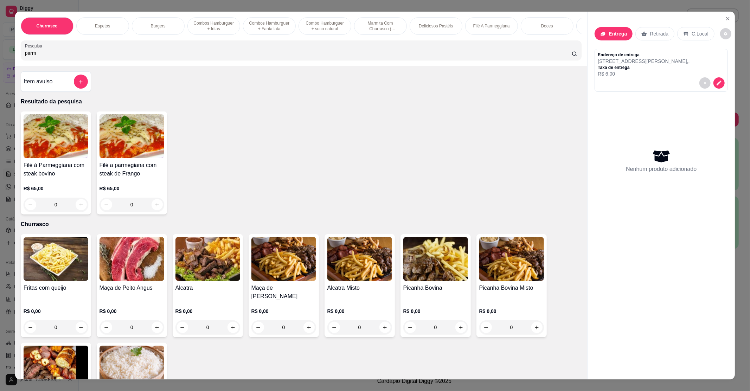
type input "parm"
click at [145, 212] on div "0" at bounding box center [131, 205] width 65 height 14
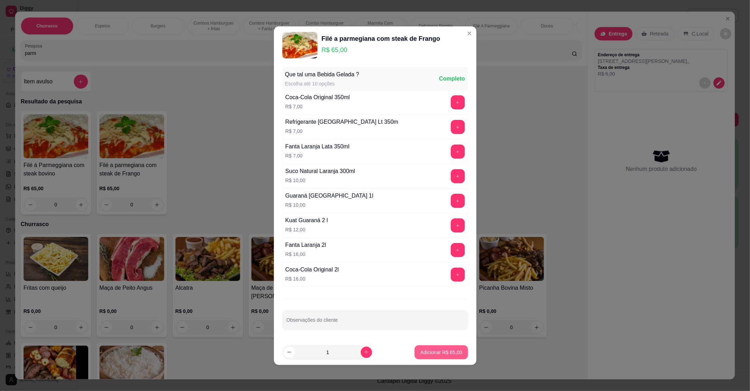
click at [446, 353] on p "Adicionar R$ 65,00" at bounding box center [441, 352] width 42 height 7
type input "1"
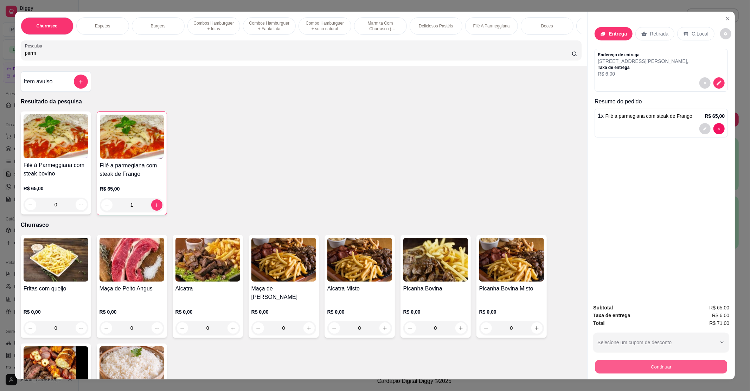
click at [630, 368] on button "Continuar" at bounding box center [661, 367] width 132 height 14
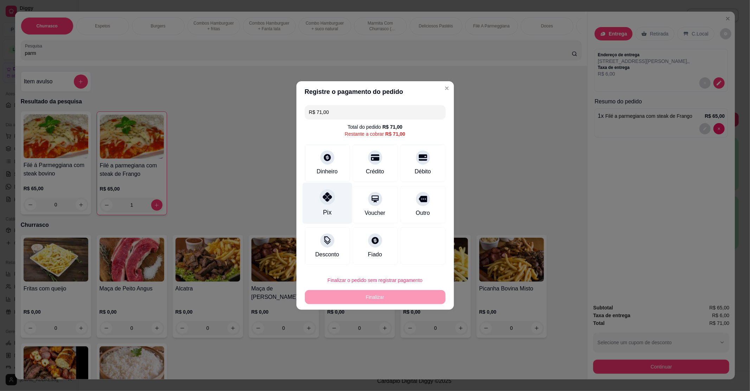
click at [336, 211] on div "Pix" at bounding box center [327, 203] width 50 height 41
type input "R$ 0,00"
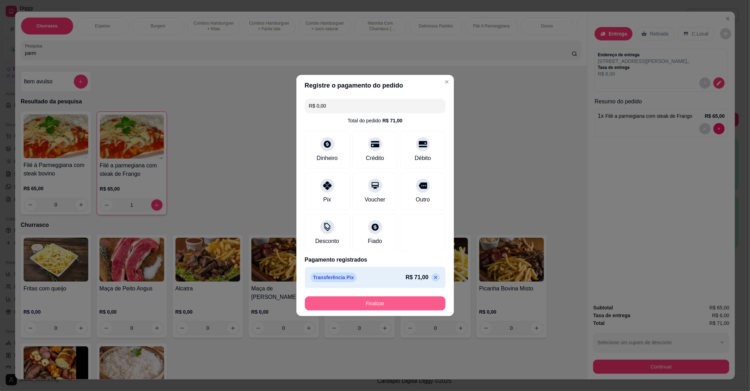
click at [373, 307] on button "Finalizar" at bounding box center [375, 303] width 141 height 14
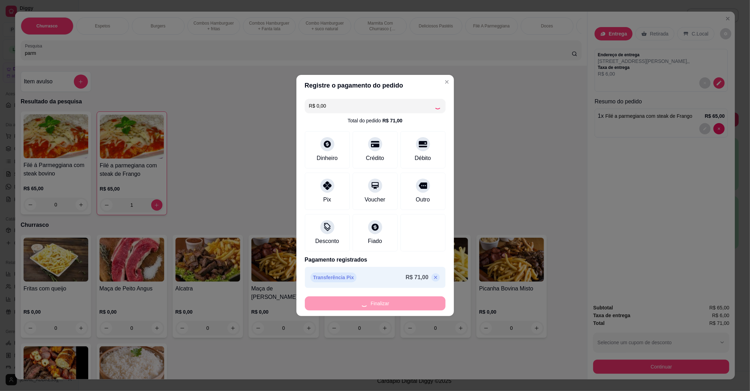
type input "0"
type input "-R$ 71,00"
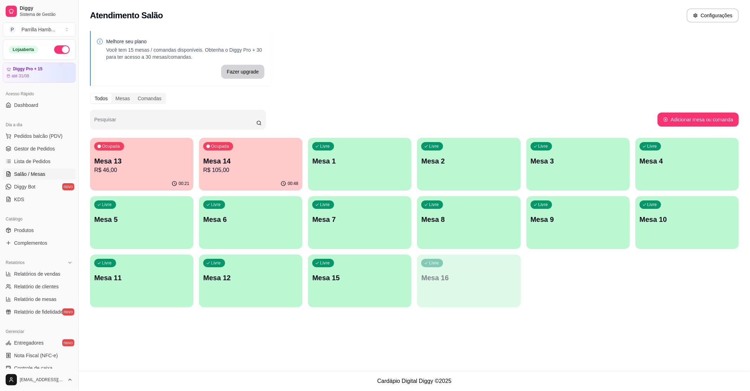
click at [363, 221] on p "Mesa 7" at bounding box center [359, 219] width 95 height 10
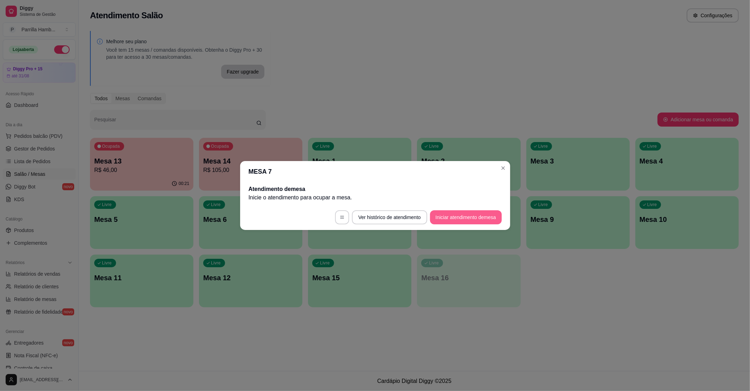
click at [460, 217] on button "Iniciar atendimento de mesa" at bounding box center [466, 217] width 72 height 14
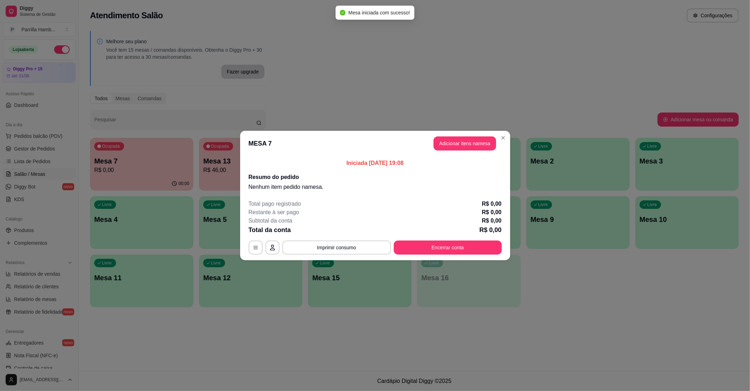
click at [472, 150] on button "Adicionar itens na mesa" at bounding box center [464, 143] width 63 height 14
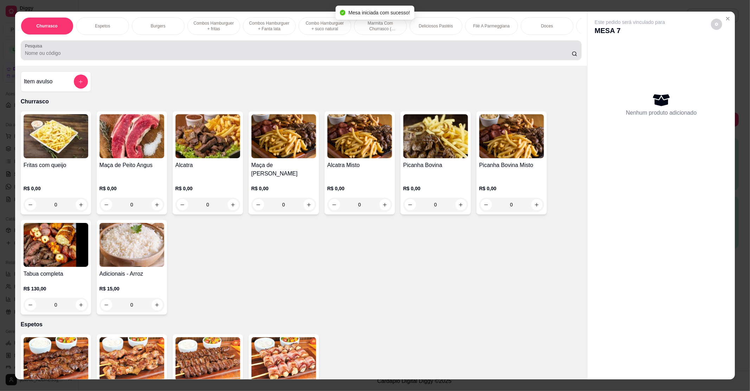
click at [188, 57] on input "Pesquisa" at bounding box center [298, 53] width 547 height 7
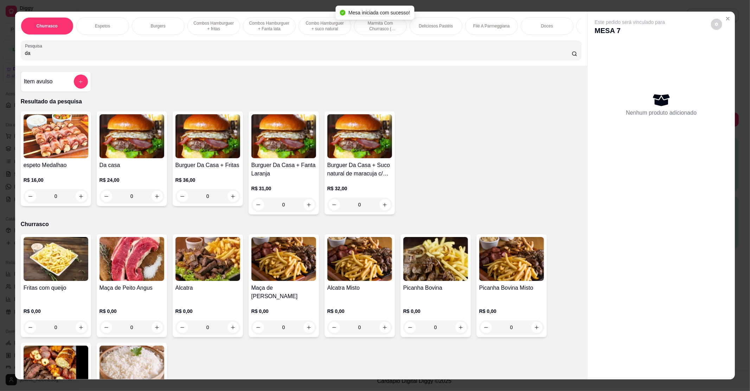
type input "da"
click at [116, 151] on img at bounding box center [131, 136] width 65 height 44
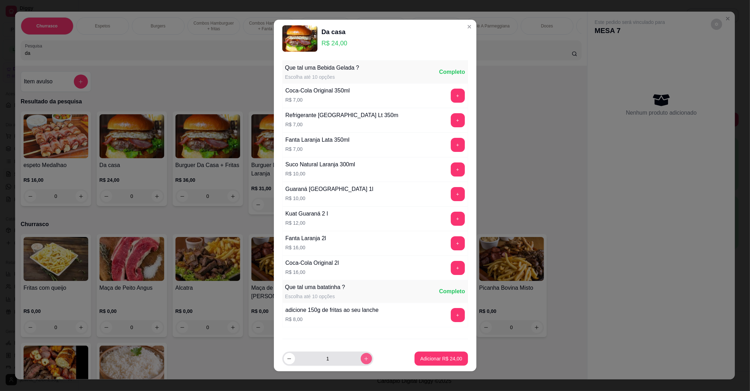
click at [361, 355] on button "increase-product-quantity" at bounding box center [366, 358] width 11 height 11
type input "2"
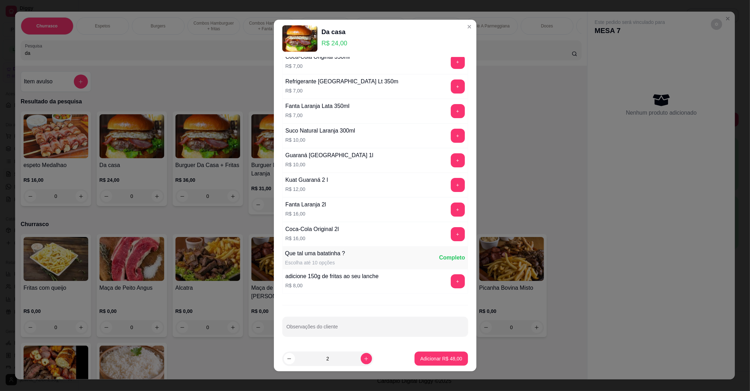
click at [330, 338] on div "Que tal uma Bebida Gelada ? Escolha até 10 opções Completo Coca-Cola Original 3…" at bounding box center [375, 201] width 202 height 289
click at [342, 326] on input "Observações do cliente" at bounding box center [374, 329] width 177 height 7
type input "um sem ovo e sem tomate"
click at [443, 362] on p "Adicionar R$ 48,00" at bounding box center [441, 358] width 42 height 7
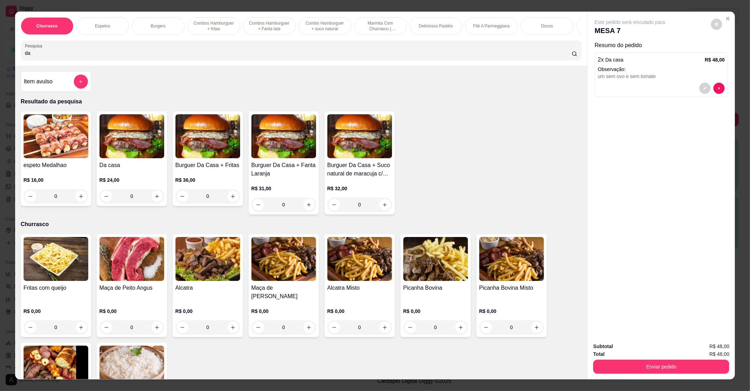
drag, startPoint x: 86, startPoint y: 58, endPoint x: 0, endPoint y: 60, distance: 86.5
click at [0, 60] on div "Churrasco Espetos Burgers Combos Hamburguer + fritas Combos Hamburguer + Fanta …" at bounding box center [375, 195] width 750 height 391
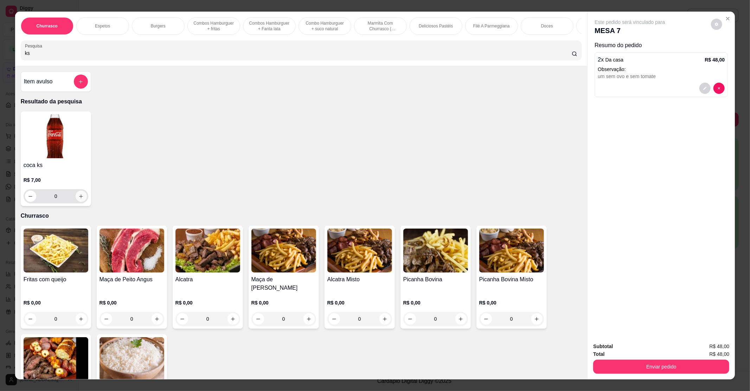
type input "ks"
click at [79, 202] on button "increase-product-quantity" at bounding box center [81, 196] width 11 height 11
type input "1"
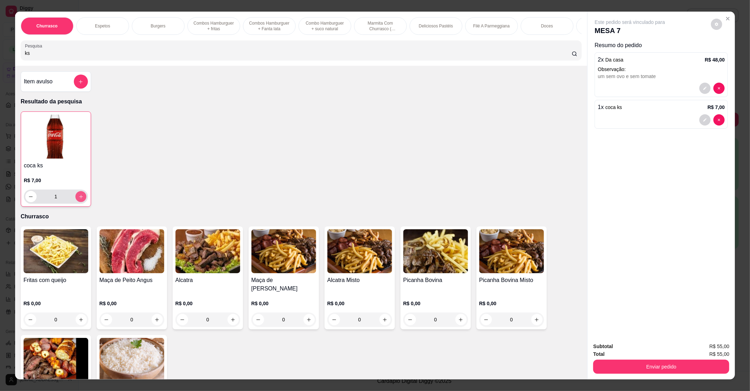
click at [79, 202] on button "increase-product-quantity" at bounding box center [80, 196] width 11 height 11
type input "2"
click at [612, 366] on button "Enviar pedido" at bounding box center [661, 367] width 136 height 14
click at [620, 347] on button "Não registrar e enviar pedido" at bounding box center [637, 349] width 73 height 13
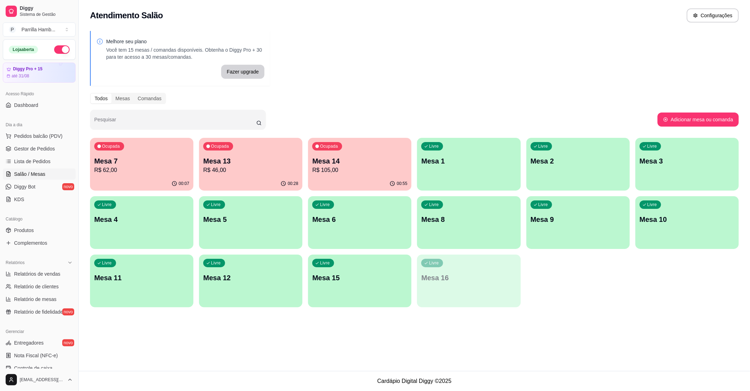
click at [381, 166] on p "R$ 105,00" at bounding box center [359, 170] width 95 height 8
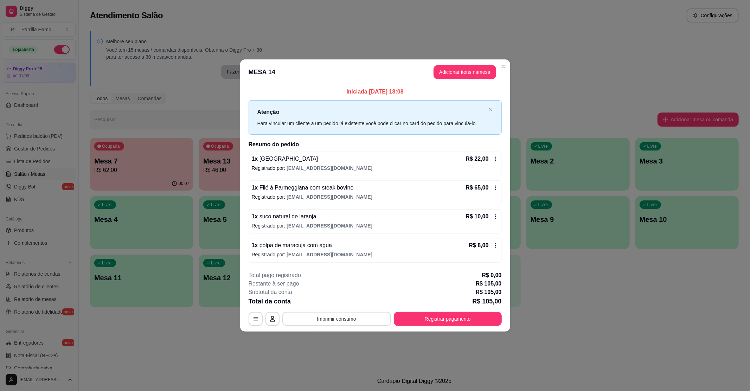
click at [356, 325] on button "Imprimir consumo" at bounding box center [336, 319] width 109 height 14
click at [346, 305] on button "IMPRESSORA" at bounding box center [338, 302] width 49 height 11
click at [447, 318] on button "Registrar pagamento" at bounding box center [448, 319] width 108 height 14
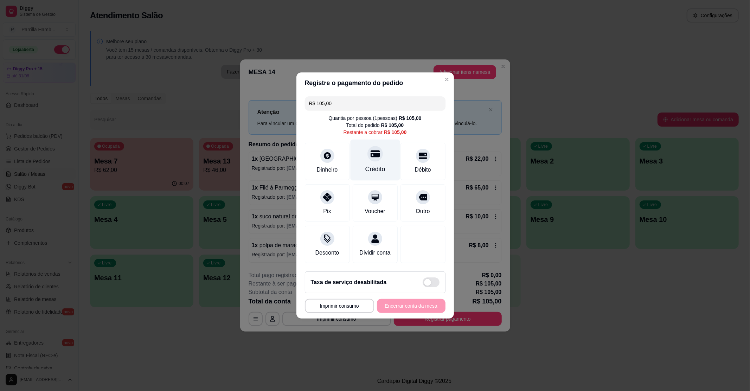
click at [382, 151] on div "Crédito" at bounding box center [375, 160] width 50 height 41
type input "R$ 0,00"
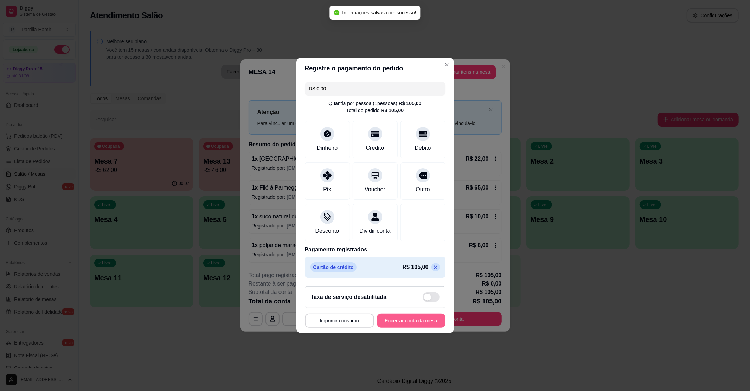
click at [421, 328] on button "Encerrar conta da mesa" at bounding box center [411, 321] width 69 height 14
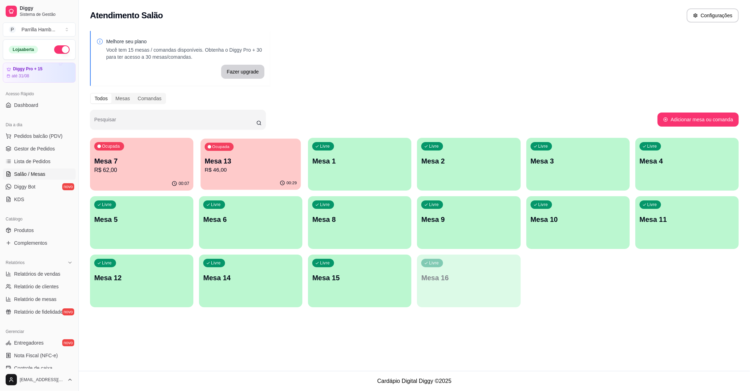
click at [256, 162] on p "Mesa 13" at bounding box center [251, 160] width 92 height 9
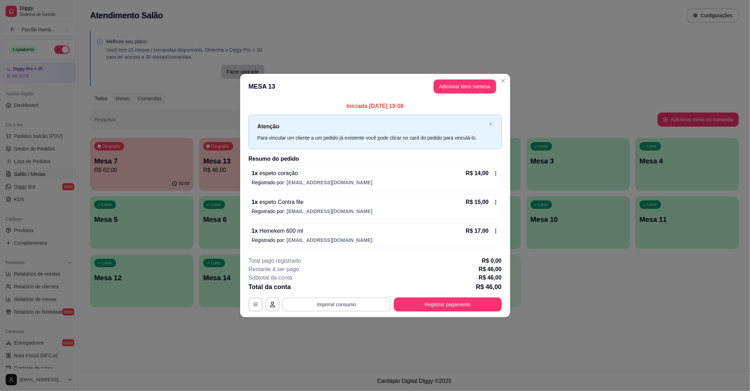
click at [335, 307] on button "Imprimir consumo" at bounding box center [336, 304] width 109 height 14
click at [337, 294] on div "Escolha a impressora IMPRESSORA" at bounding box center [338, 286] width 46 height 19
click at [353, 291] on button "IMPRESSORA" at bounding box center [338, 288] width 49 height 11
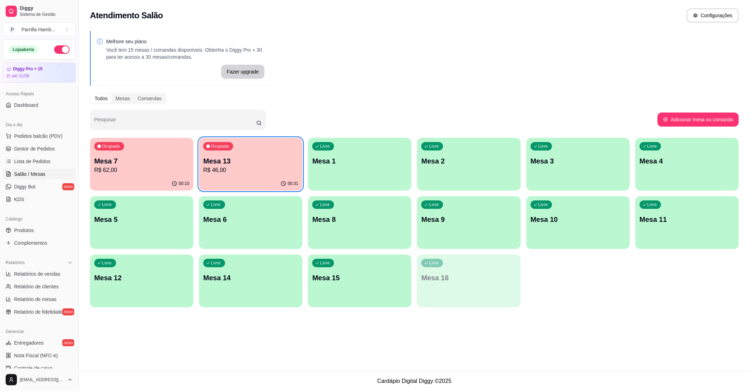
click at [239, 151] on div "Ocupada Mesa 13 R$ 46,00" at bounding box center [250, 157] width 103 height 39
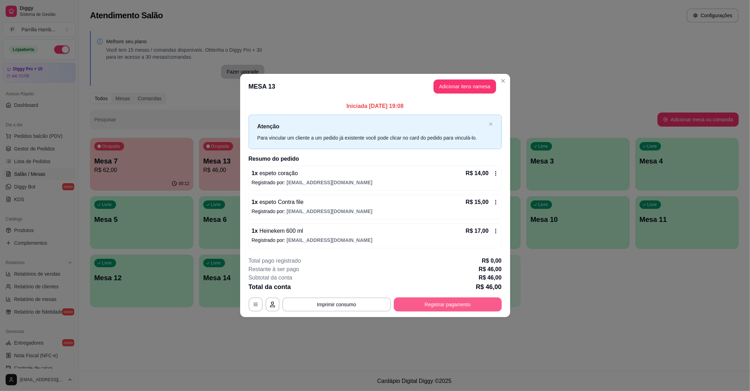
click at [431, 299] on button "Registrar pagamento" at bounding box center [448, 304] width 108 height 14
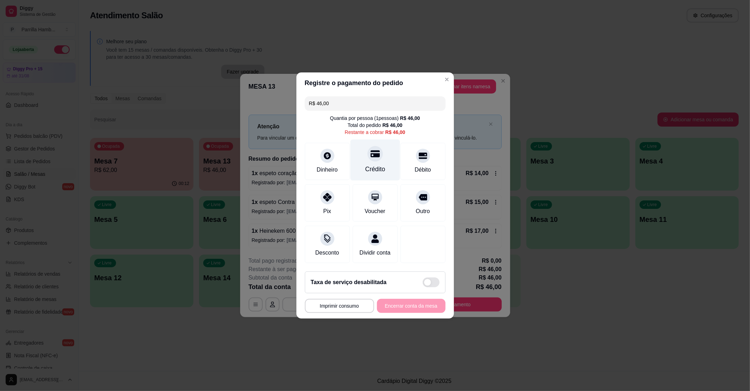
click at [366, 140] on div "Crédito" at bounding box center [375, 160] width 50 height 41
type input "R$ 0,00"
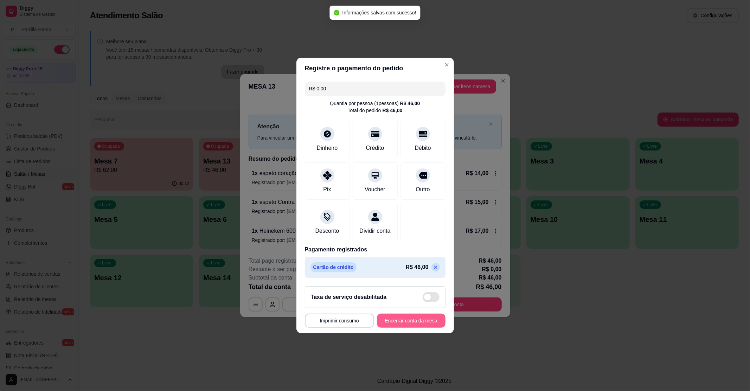
click at [395, 324] on button "Encerrar conta da mesa" at bounding box center [411, 321] width 69 height 14
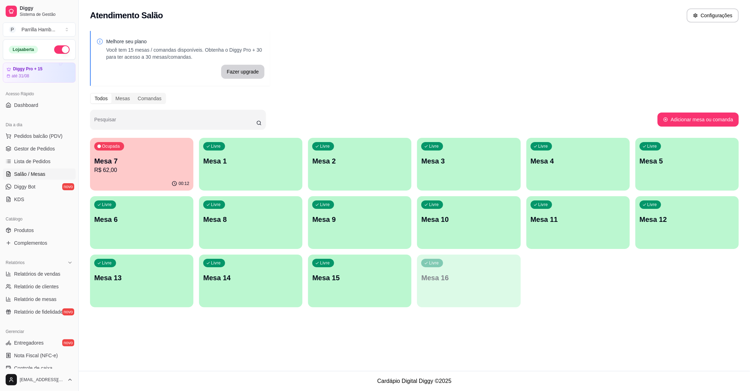
click at [372, 343] on div "Atendimento Salão Configurações Melhore seu plano Você tem 15 mesas / comandas …" at bounding box center [414, 185] width 671 height 371
